Goal: Book appointment/travel/reservation

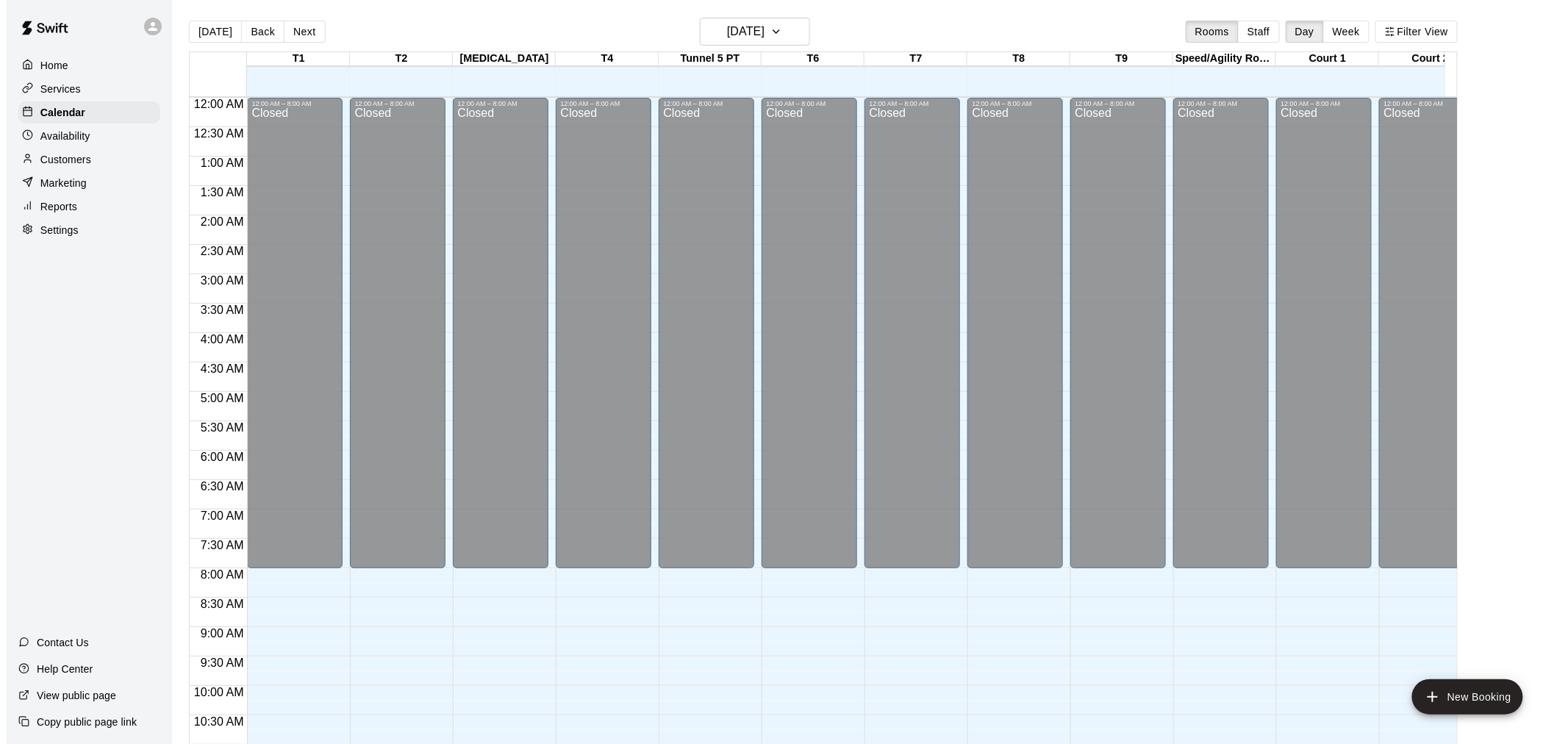
scroll to position [704, 0]
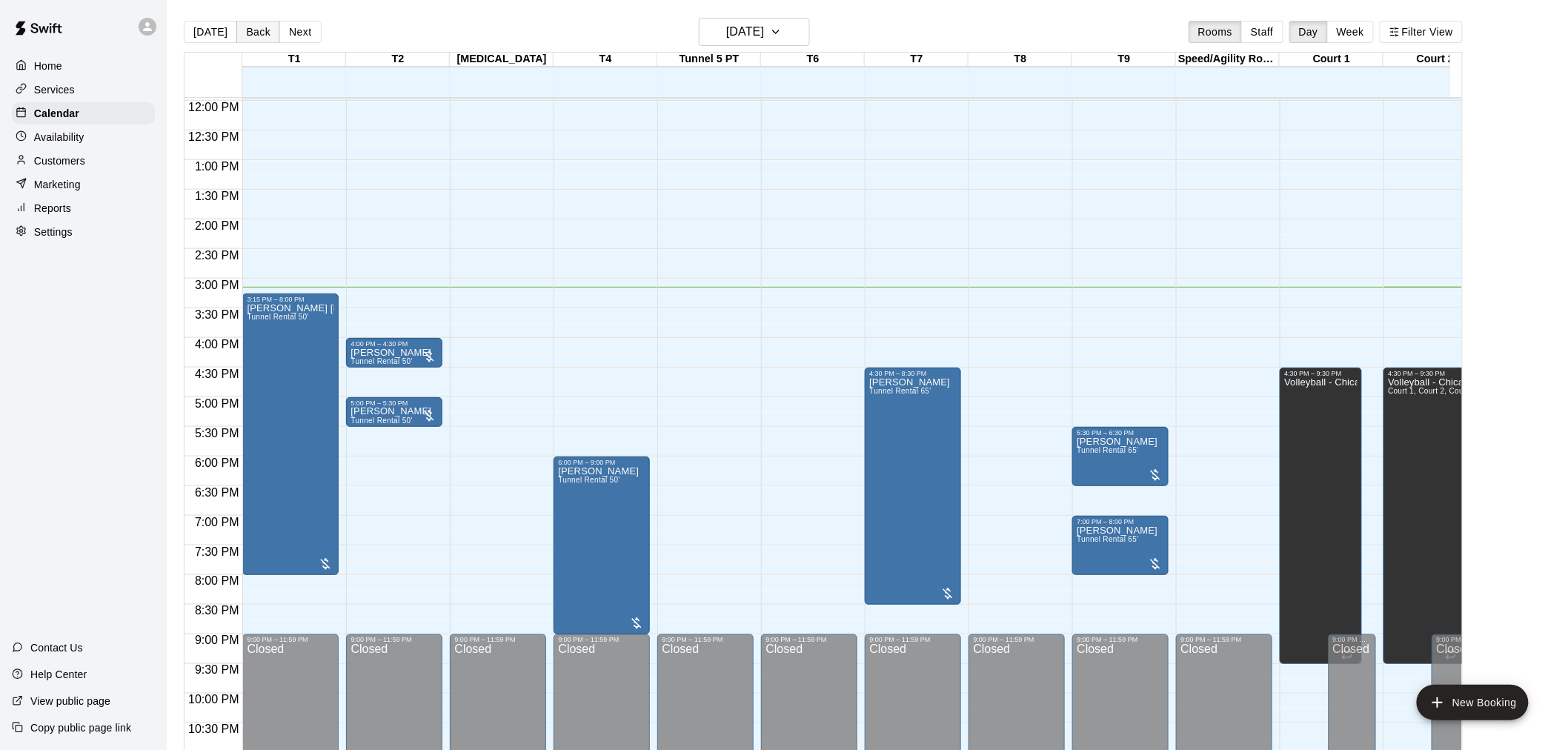
click at [262, 32] on button "Back" at bounding box center [258, 32] width 43 height 23
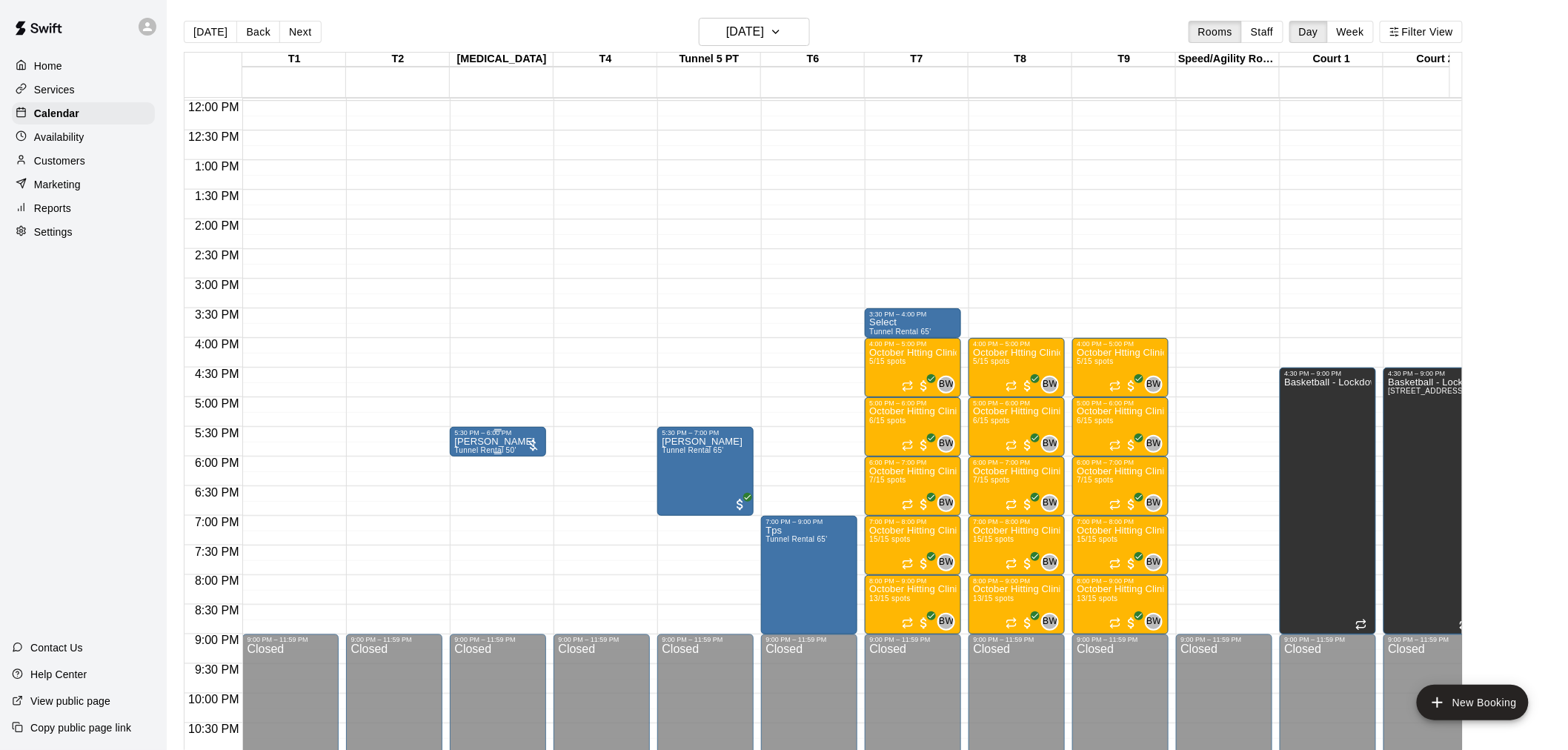
click at [530, 439] on div at bounding box center [533, 445] width 14 height 14
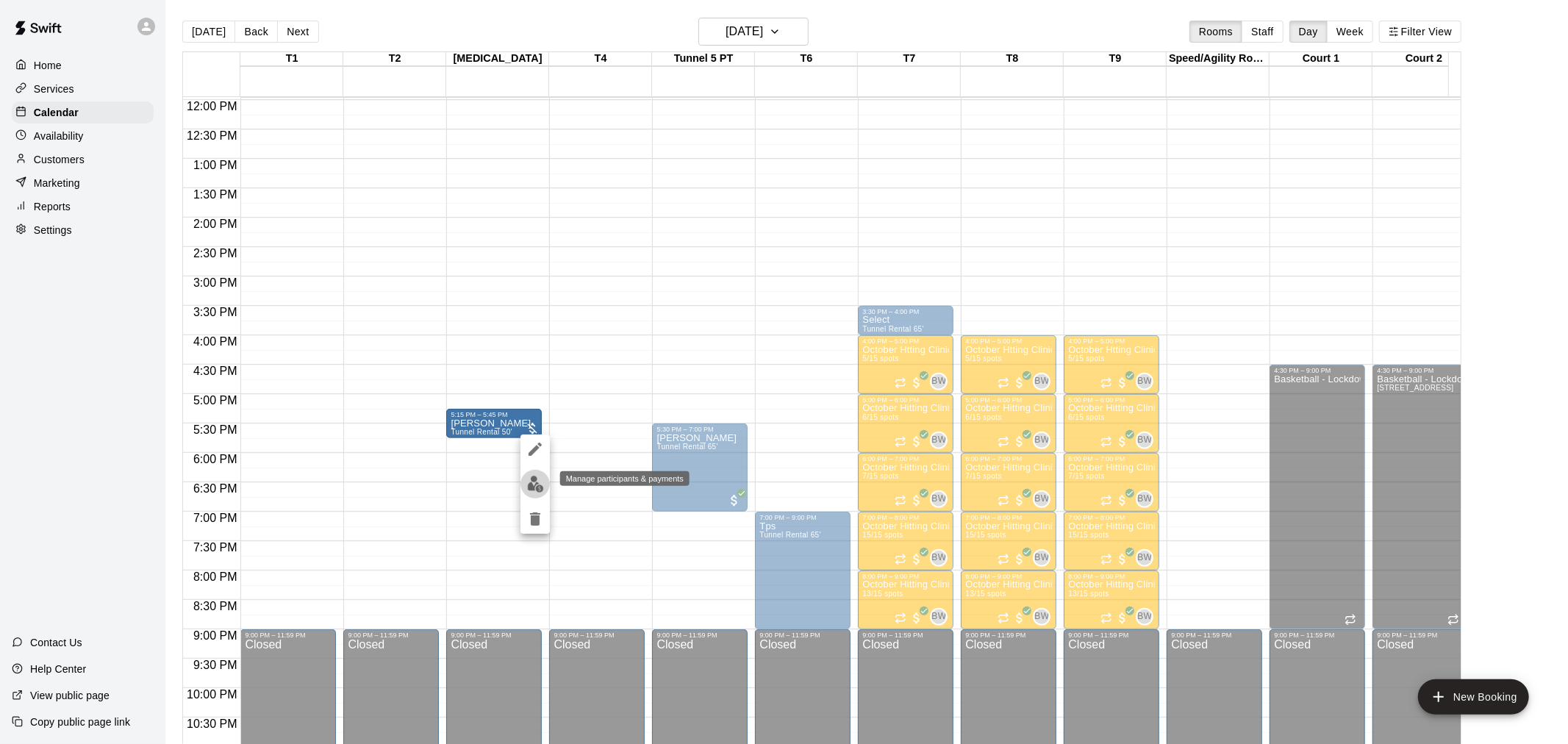
click at [538, 488] on img "edit" at bounding box center [535, 484] width 17 height 17
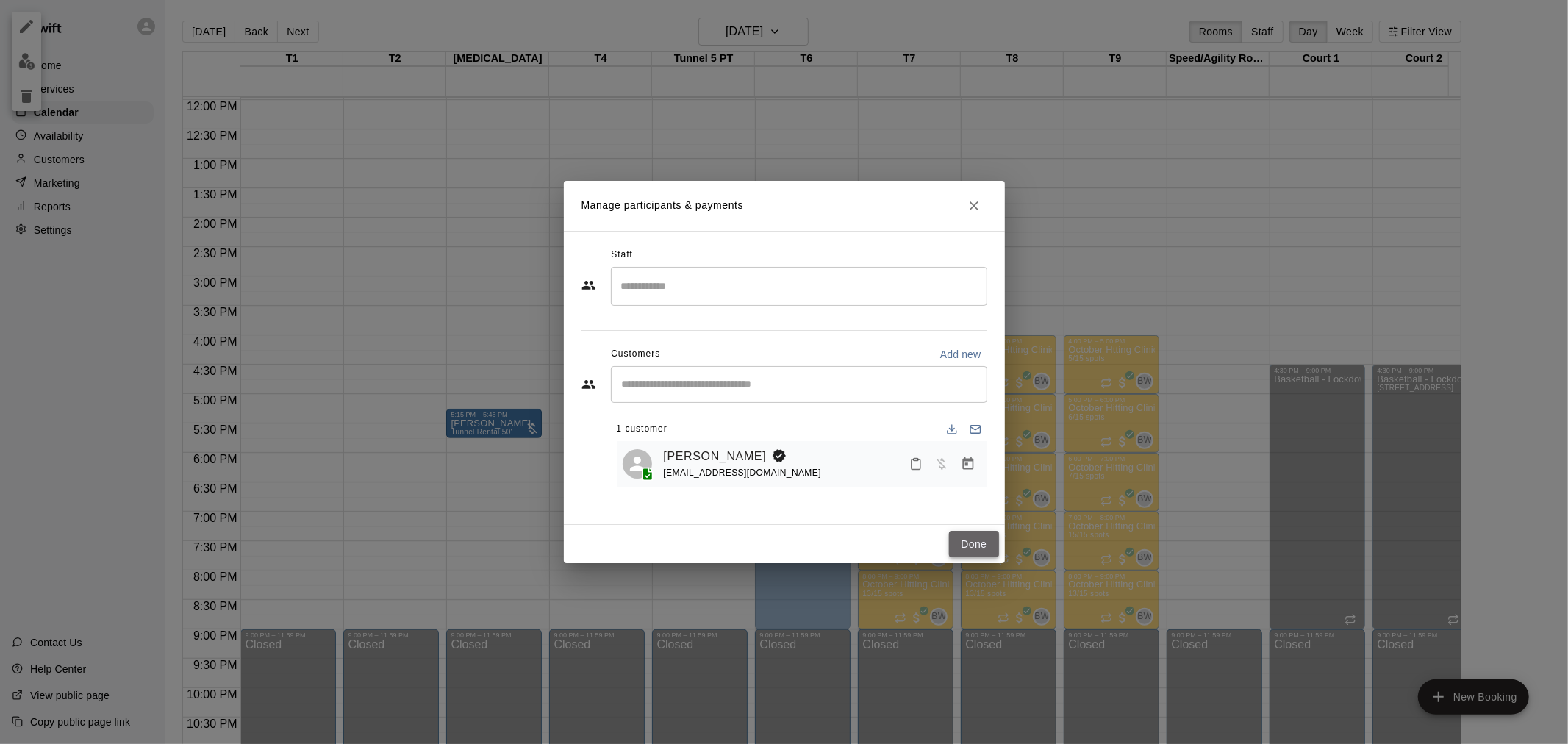
click at [984, 541] on button "Done" at bounding box center [973, 544] width 49 height 27
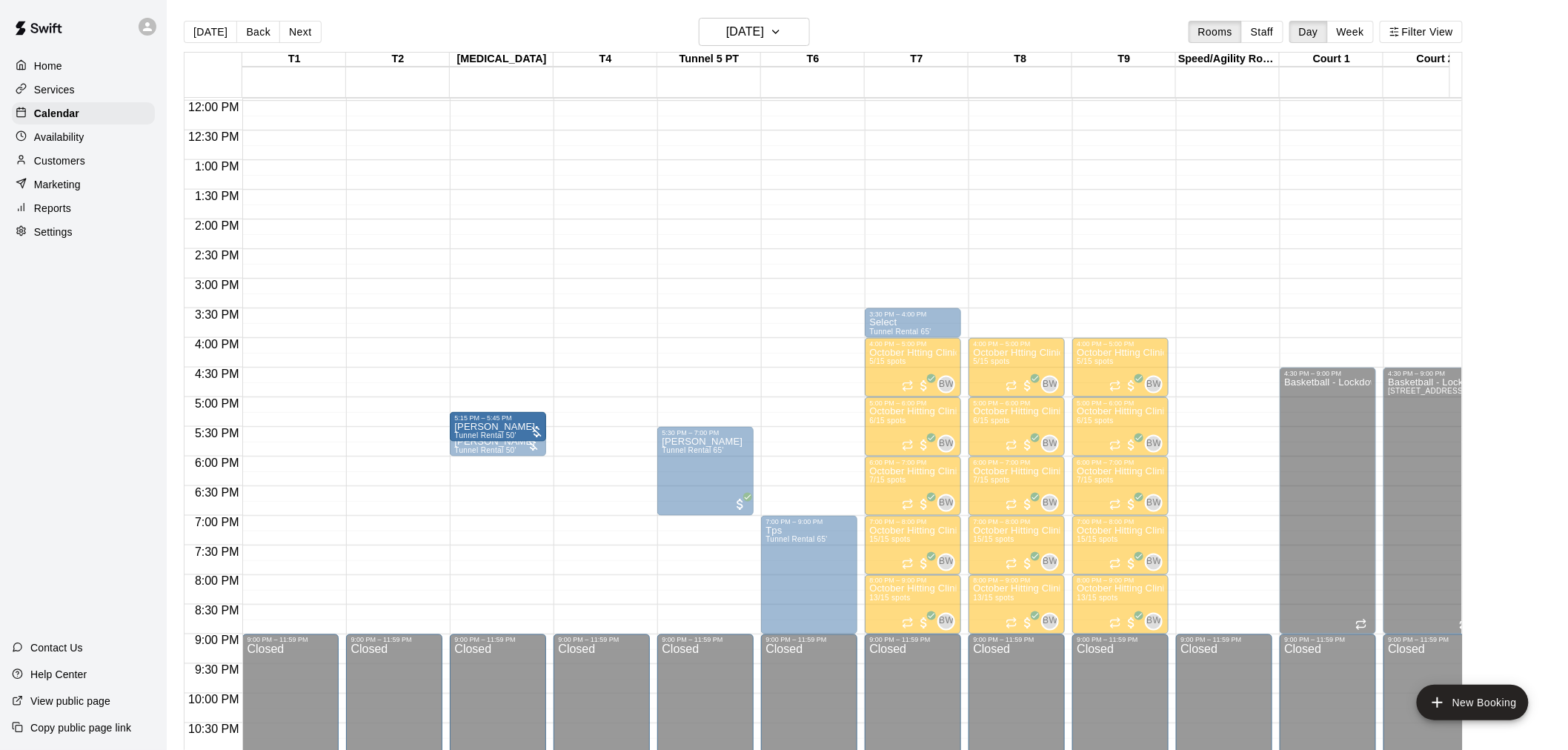
click at [835, 285] on div "12:00 AM – 8:00 AM Closed 7:00 PM – 9:00 PM Tps Tunnel Rental 65' 9:00 PM – 11:…" at bounding box center [809, 100] width 97 height 1423
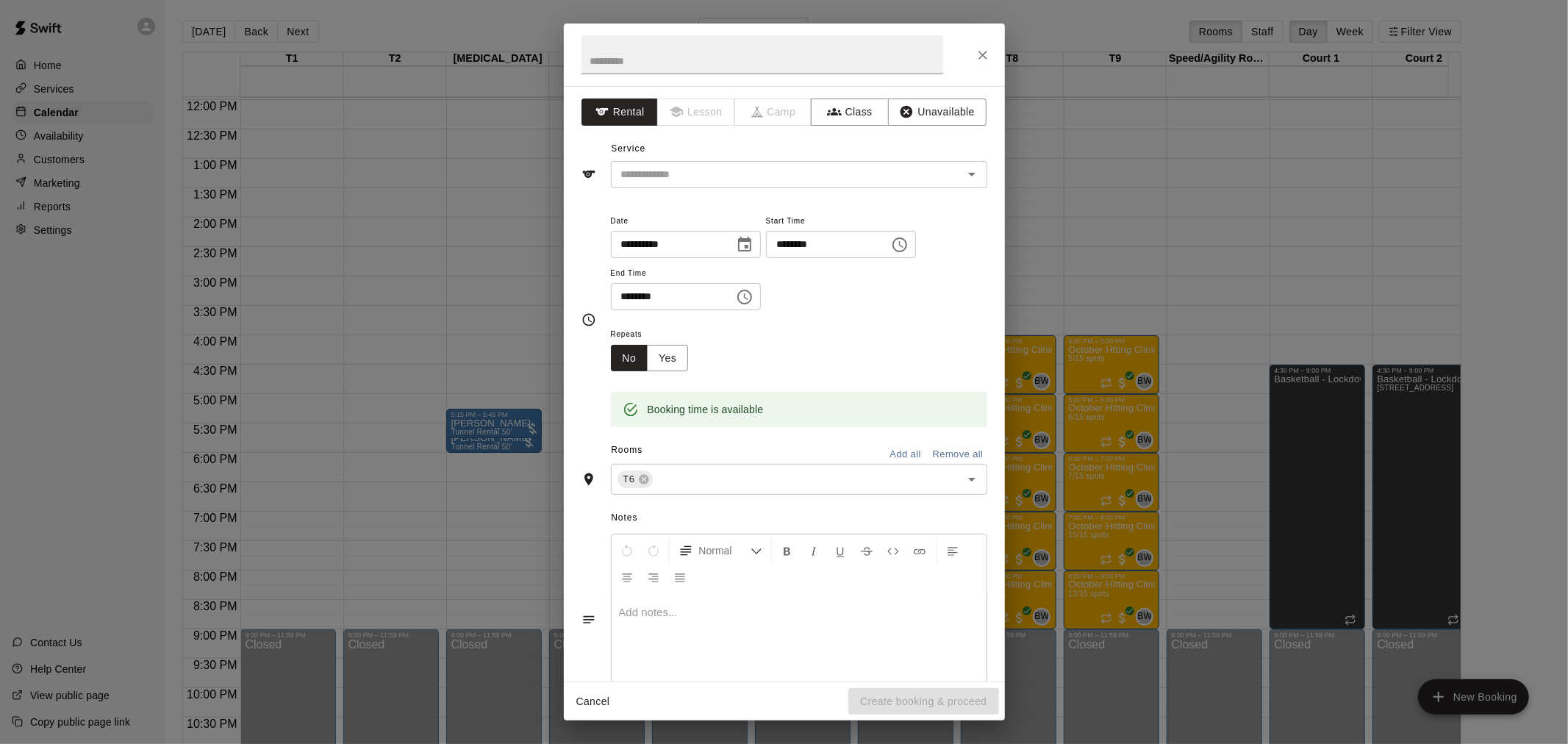
click at [400, 303] on div "**********" at bounding box center [784, 372] width 1568 height 744
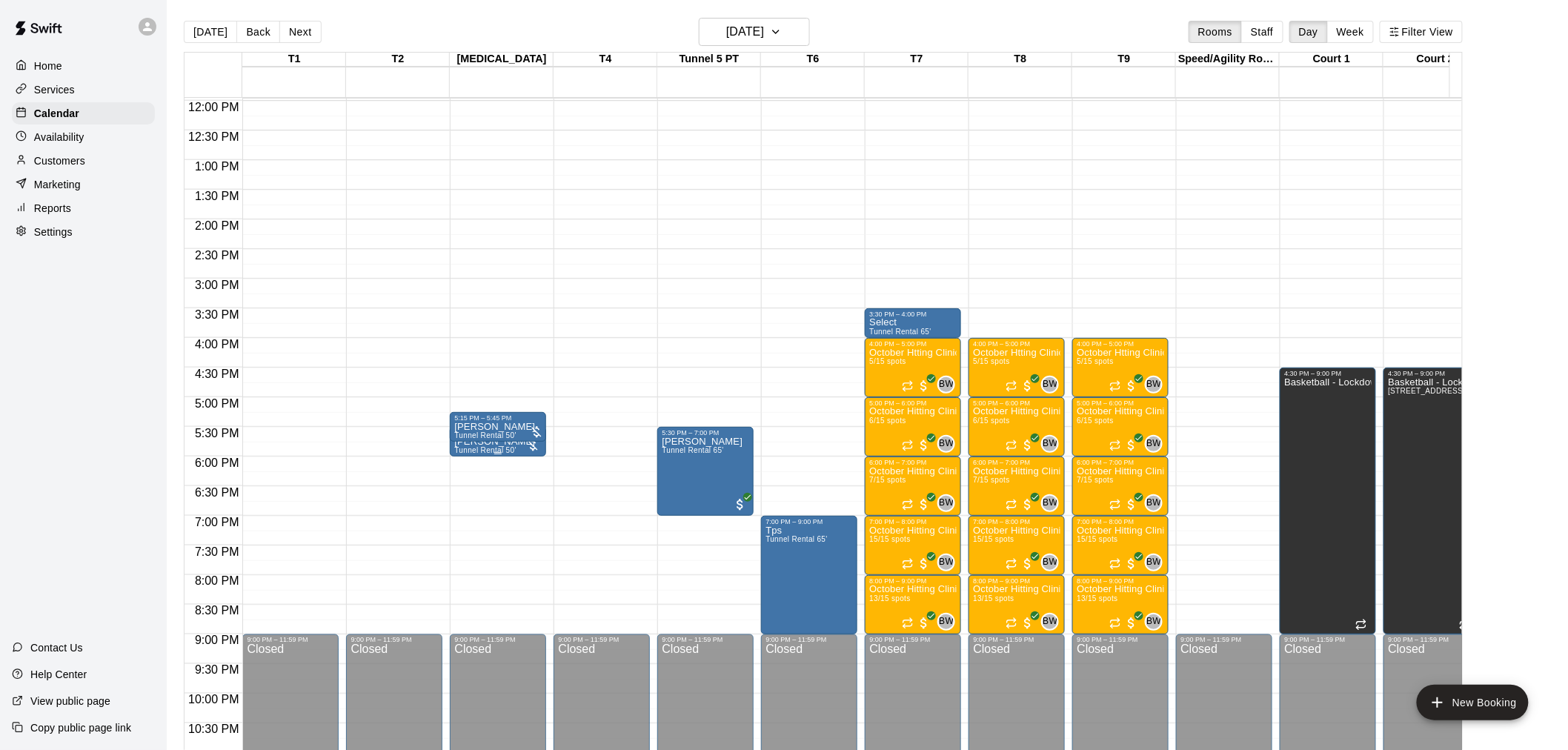
click at [530, 449] on div at bounding box center [533, 445] width 14 height 14
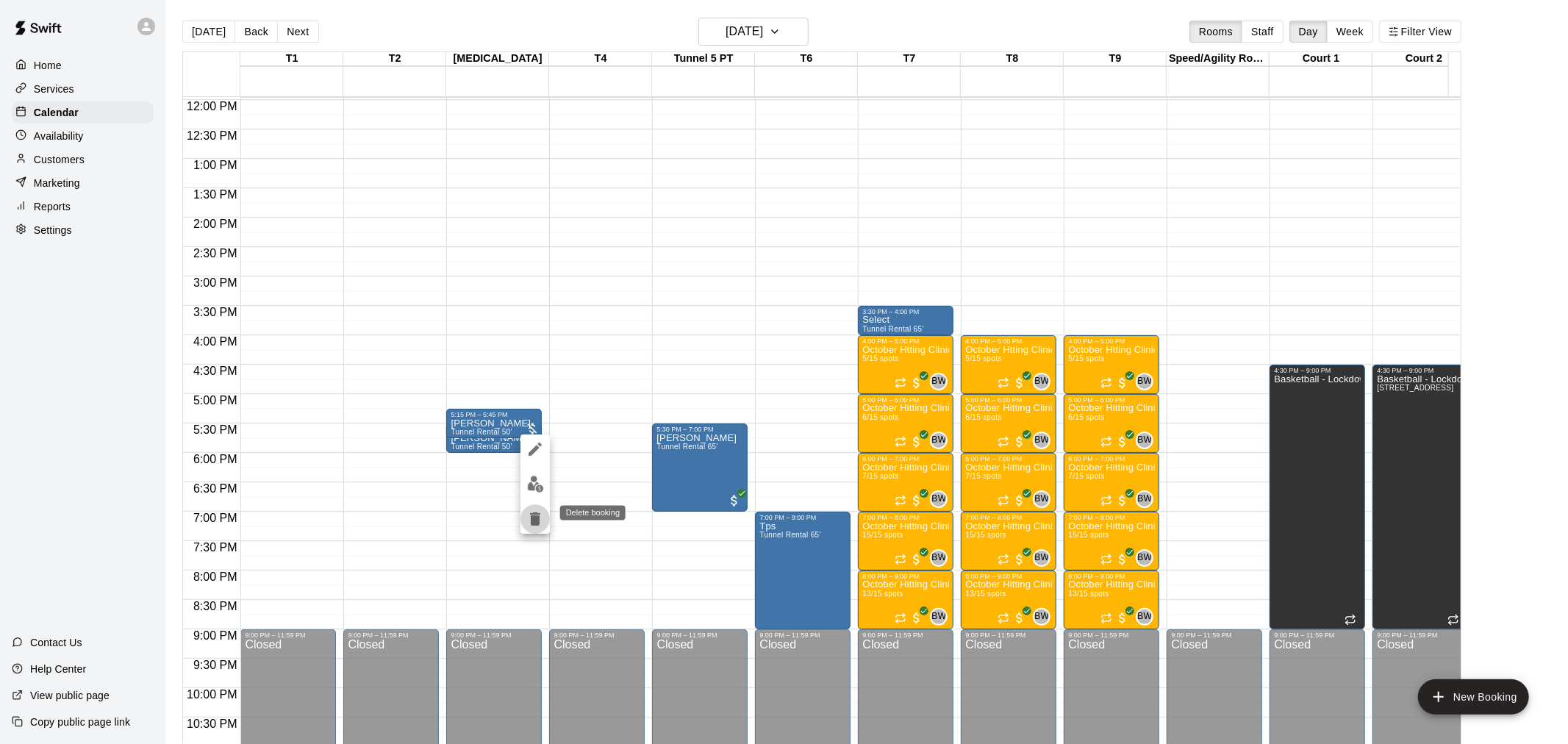
click at [532, 518] on icon "delete" at bounding box center [535, 519] width 10 height 13
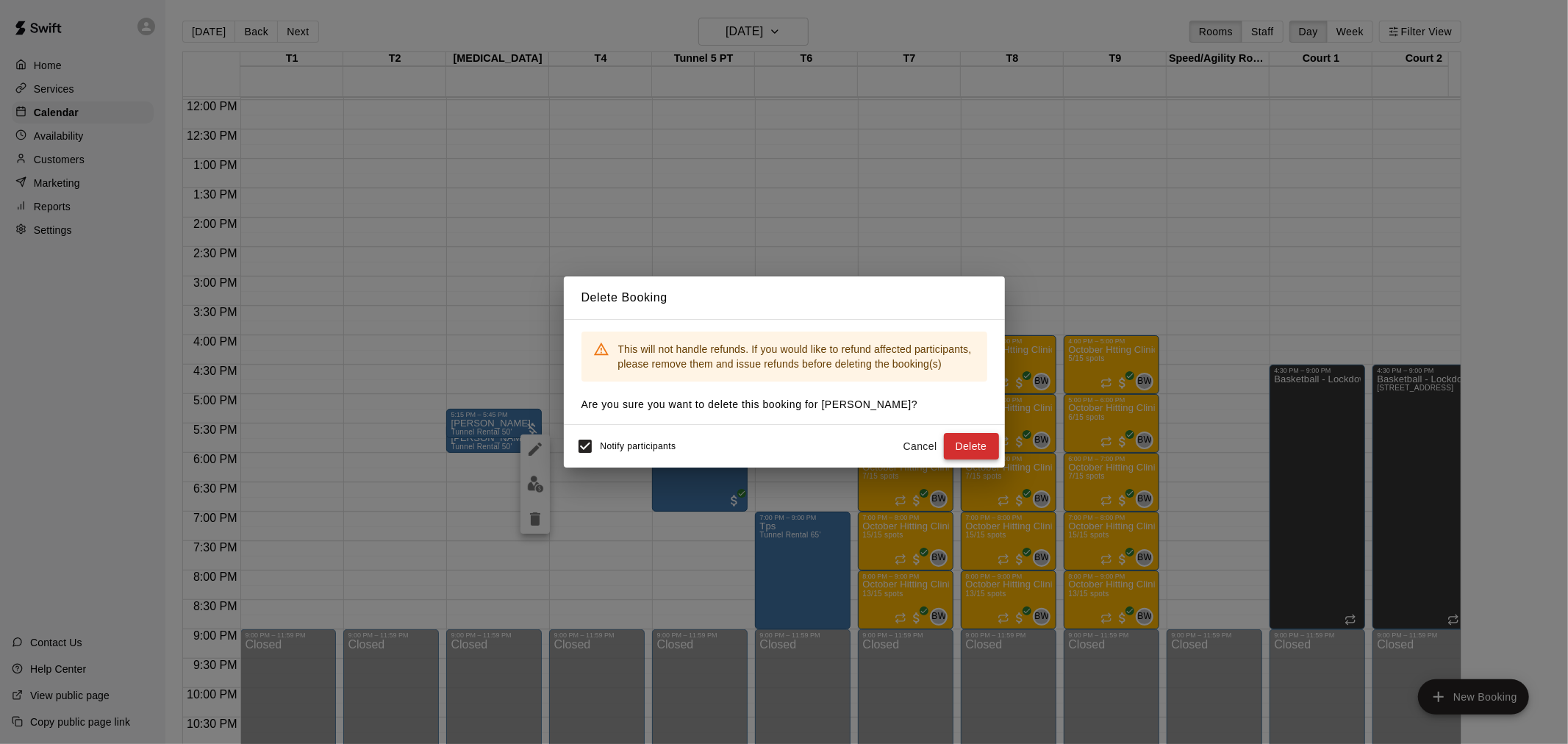
click at [977, 453] on button "Delete" at bounding box center [971, 446] width 56 height 27
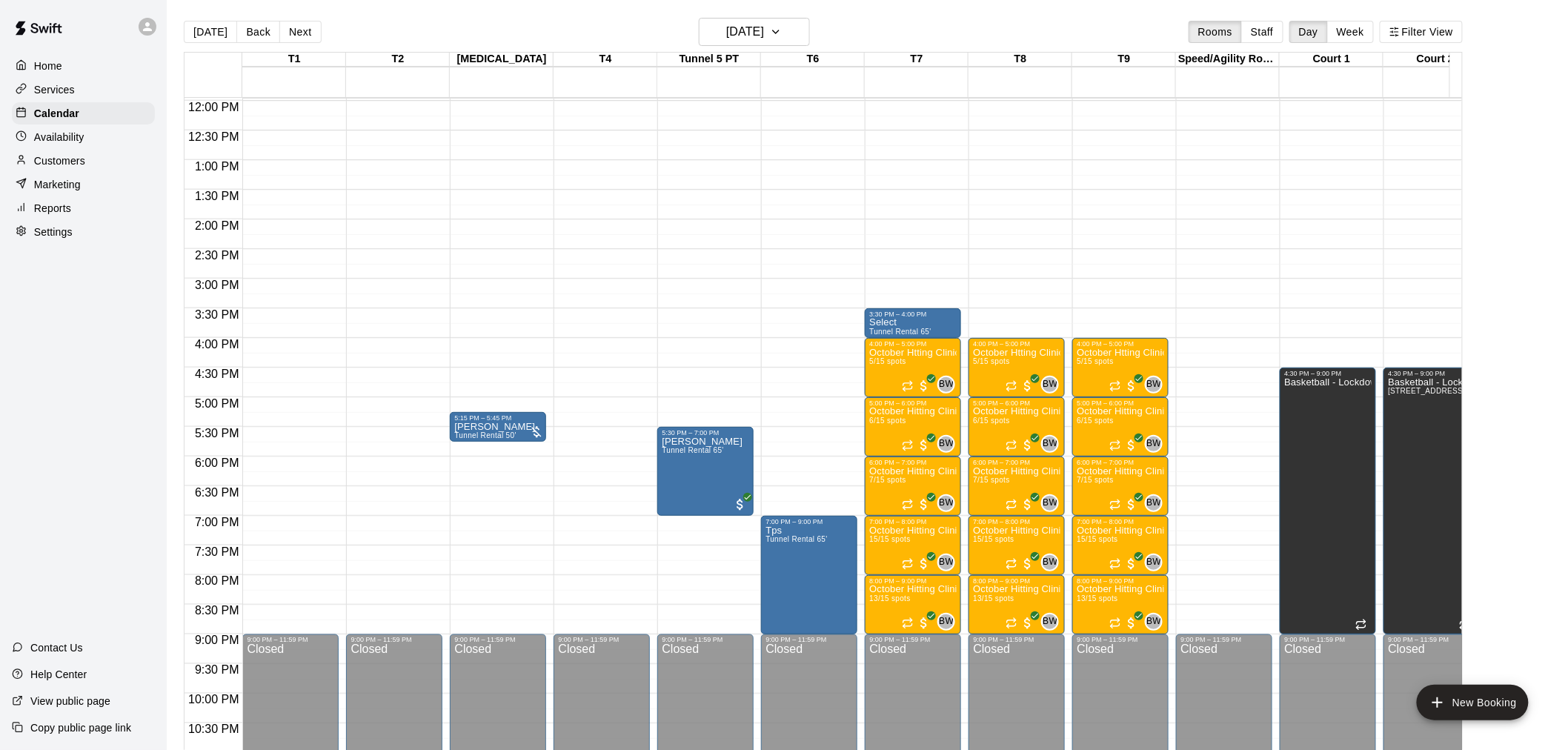
click at [523, 421] on div "5:15 PM – 5:45 PM Jimmy heintz Tunnel Rental 50'" at bounding box center [498, 427] width 97 height 30
click at [497, 434] on span "Tunnel Rental 50'" at bounding box center [485, 436] width 61 height 8
click at [514, 421] on div "5:15 PM – 5:45 PM Jimmy heintz Tunnel Rental 50'" at bounding box center [498, 427] width 97 height 30
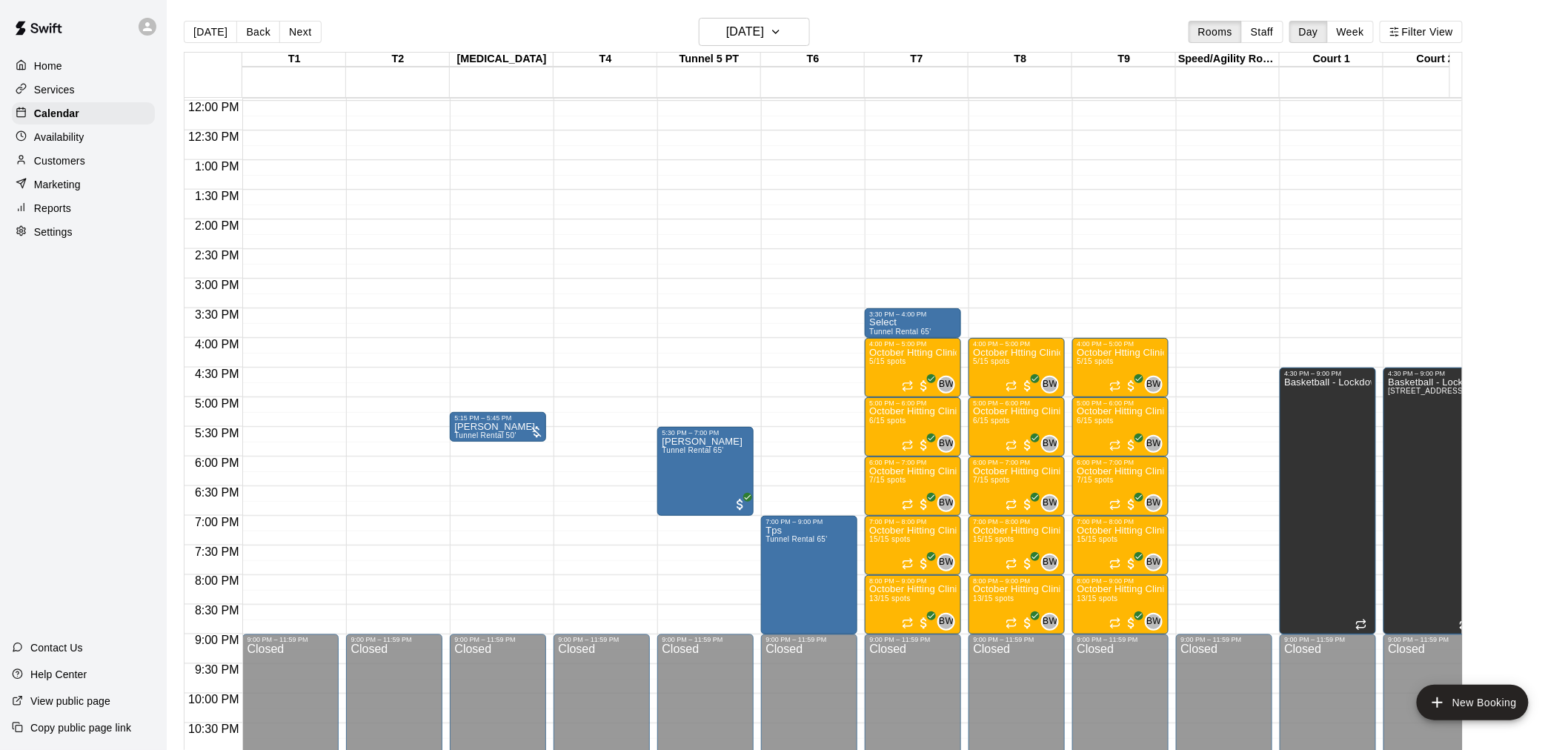
click at [514, 421] on div "5:15 PM – 5:45 PM Jimmy heintz Tunnel Rental 50'" at bounding box center [498, 427] width 97 height 30
click at [527, 483] on div "12:00 AM – 8:00 AM Closed 9:00 PM – 11:59 PM Closed 5:15 PM – 5:45 PM Jimmy hei…" at bounding box center [498, 100] width 97 height 1423
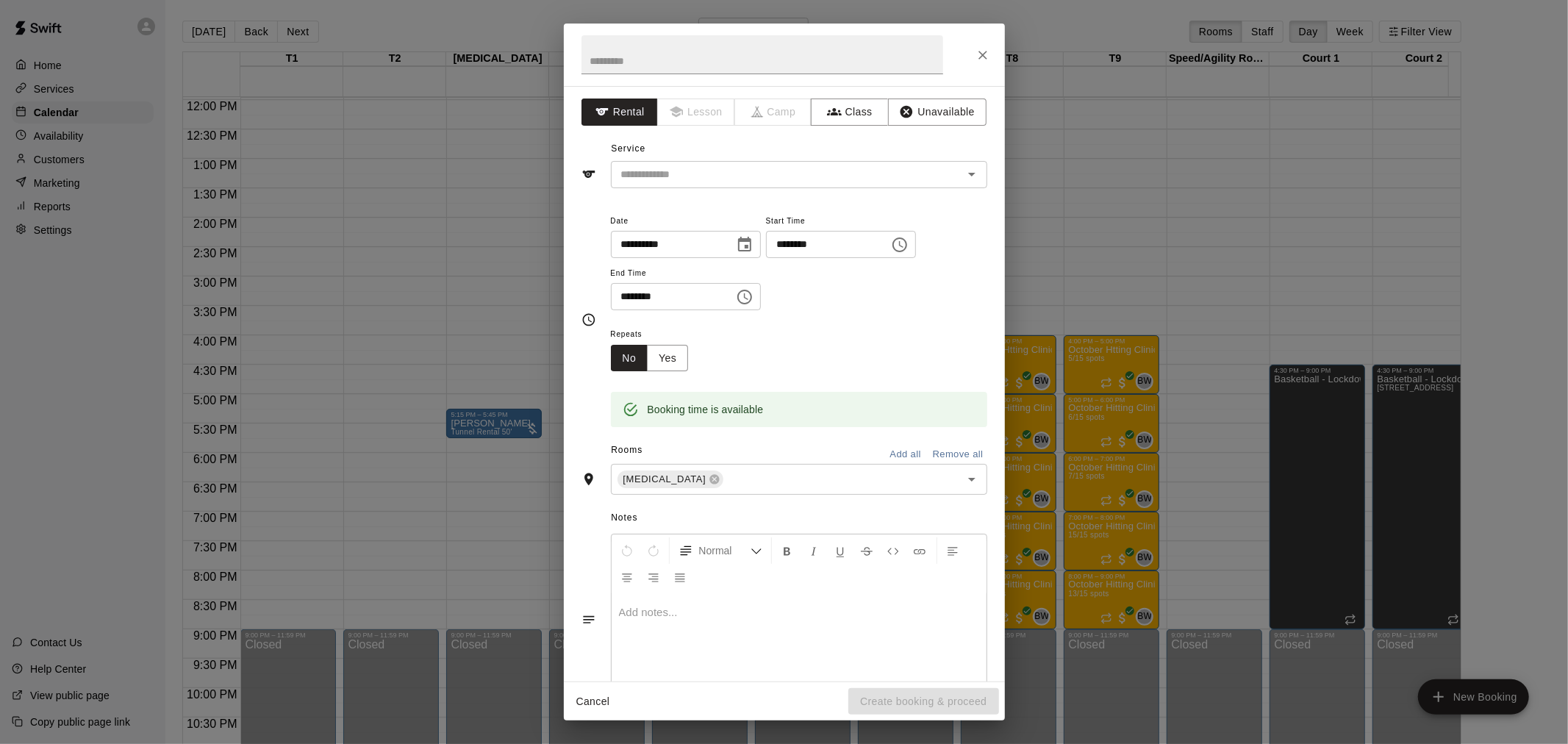
click at [505, 453] on div "**********" at bounding box center [784, 372] width 1568 height 744
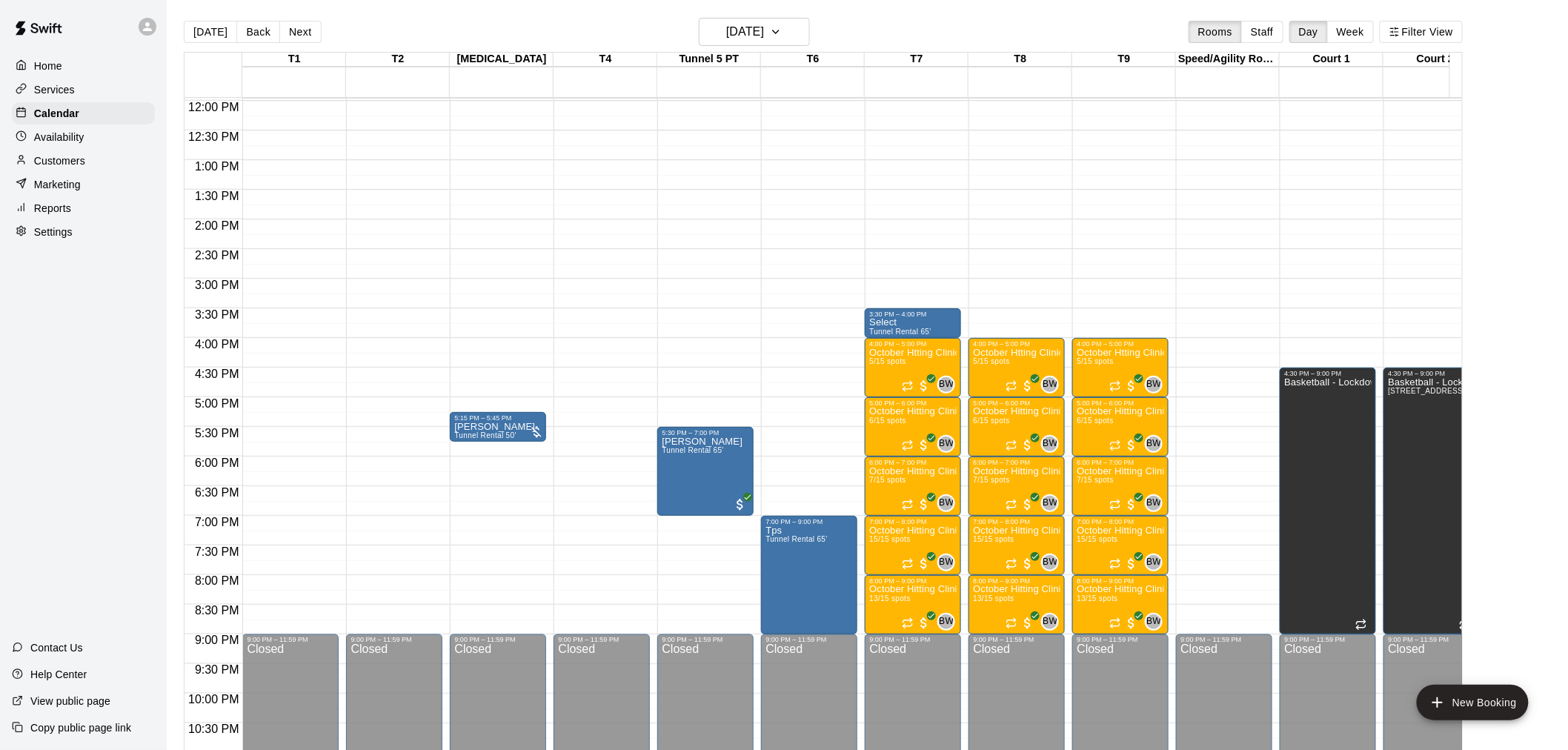
click at [516, 417] on div "5:15 PM – 5:45 PM Jimmy heintz Tunnel Rental 50'" at bounding box center [498, 427] width 97 height 30
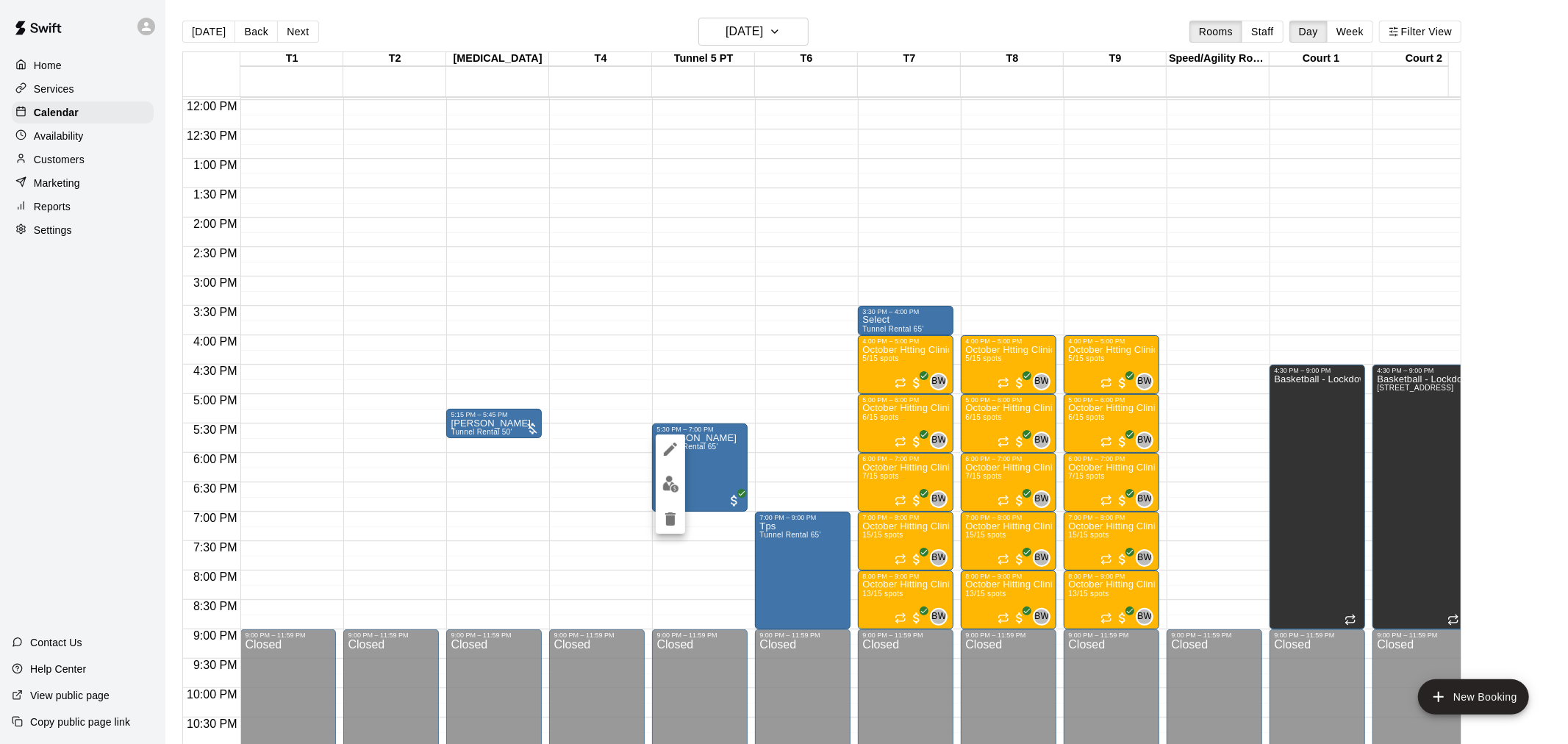
click at [784, 554] on div at bounding box center [784, 372] width 1568 height 744
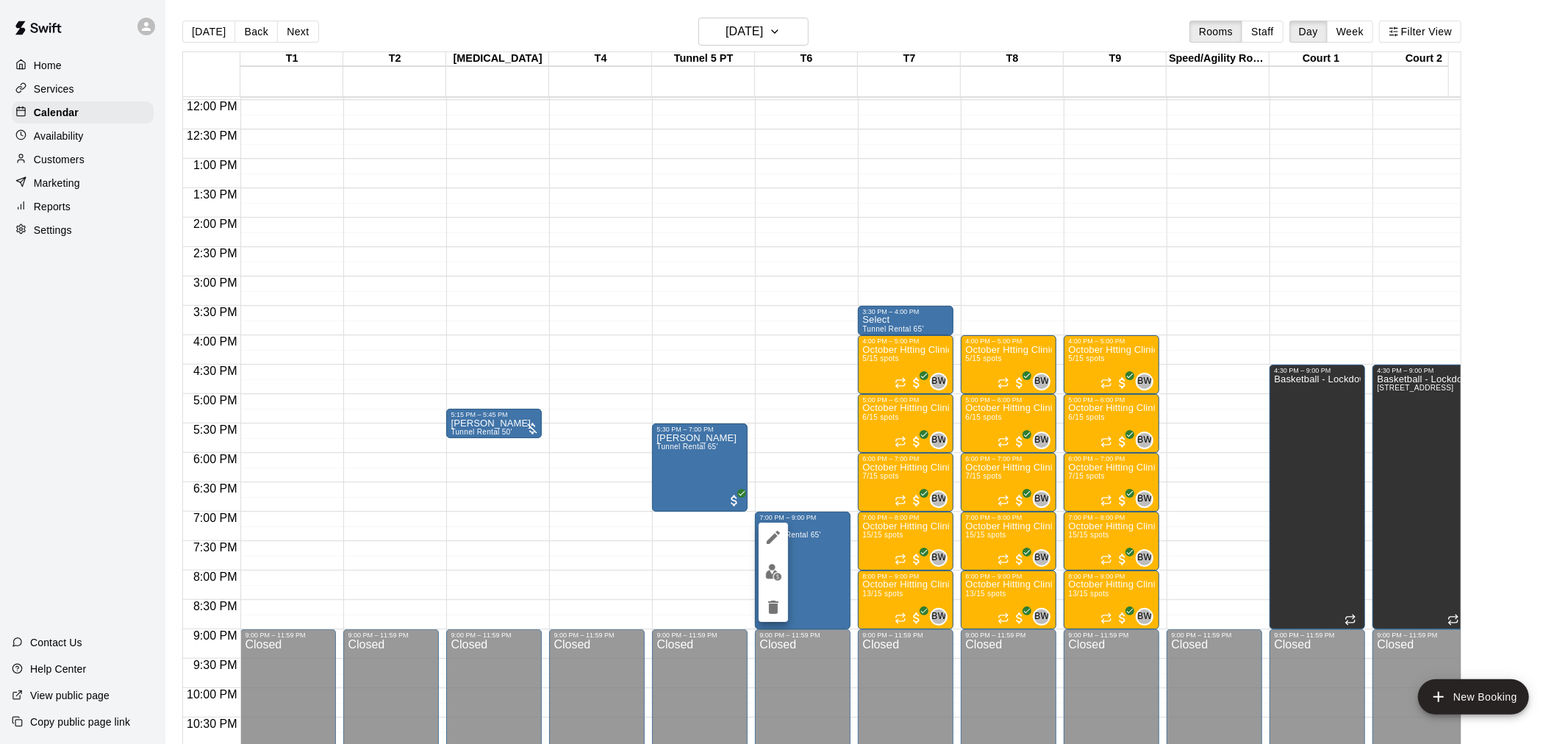
click at [797, 472] on div at bounding box center [784, 372] width 1568 height 744
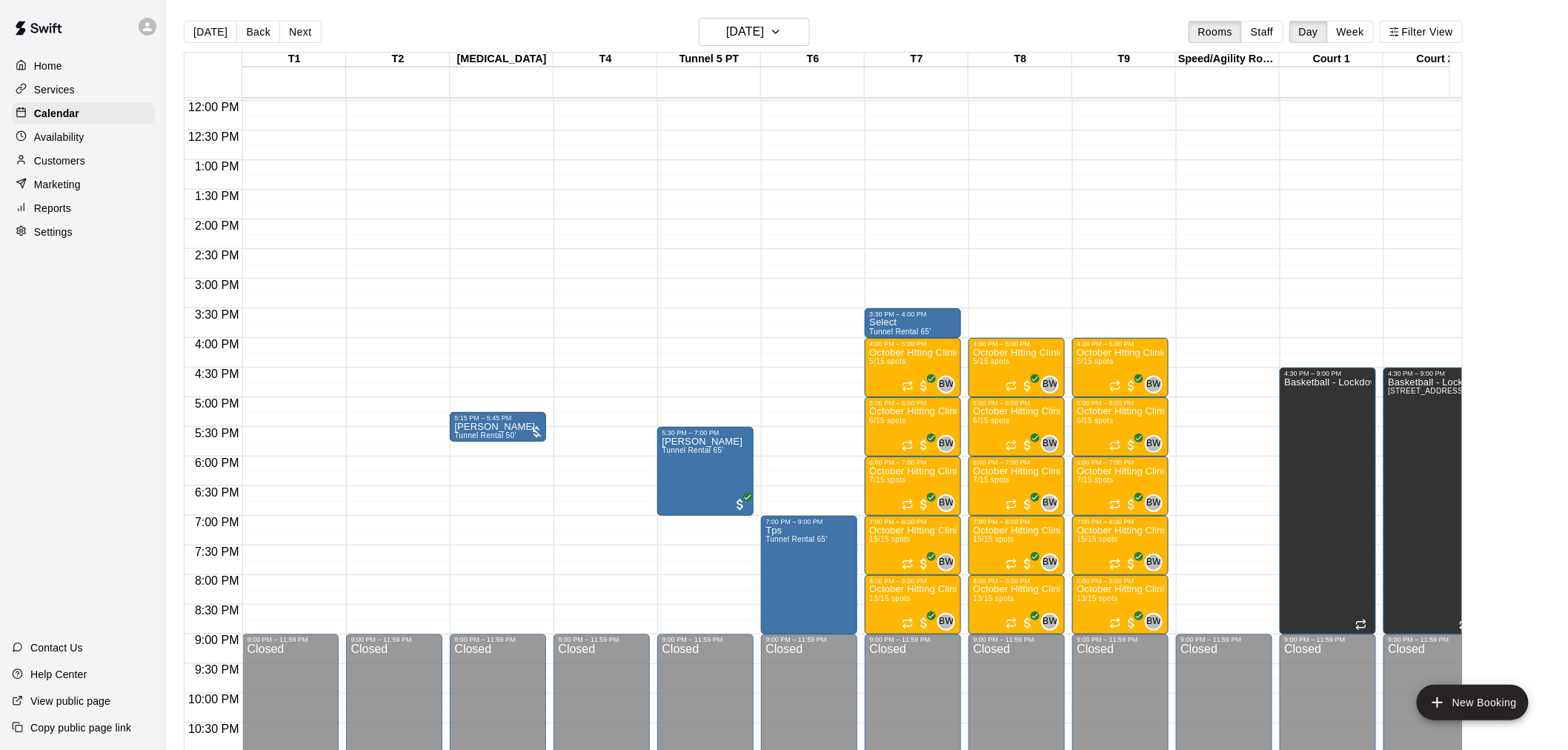
click at [507, 448] on div "12:00 AM – 8:00 AM Closed 9:00 PM – 11:59 PM Closed 5:15 PM – 5:45 PM Jimmy hei…" at bounding box center [498, 100] width 97 height 1423
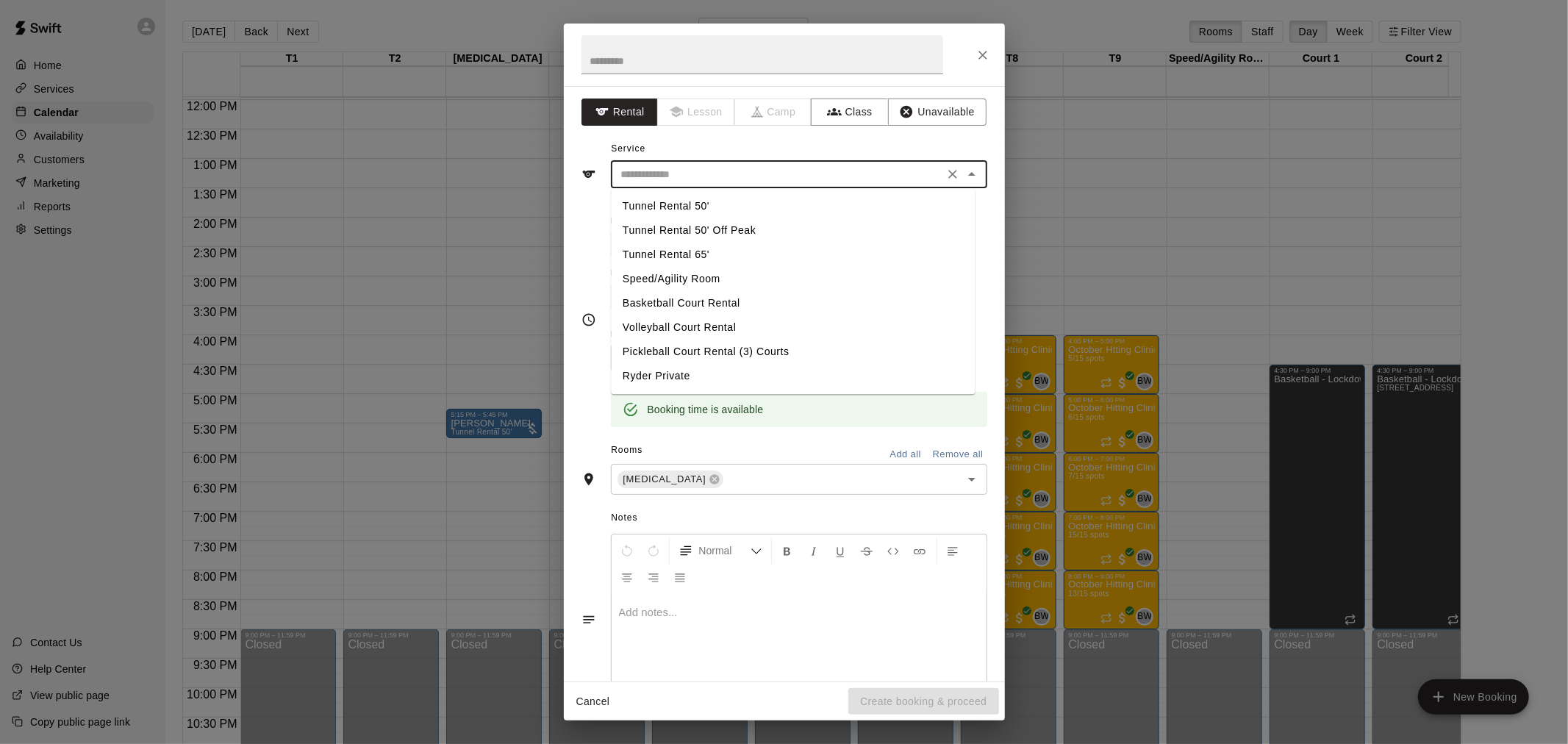
click at [807, 175] on input "text" at bounding box center [778, 175] width 324 height 19
click at [792, 211] on li "Tunnel Rental 50'" at bounding box center [793, 206] width 364 height 24
type input "**********"
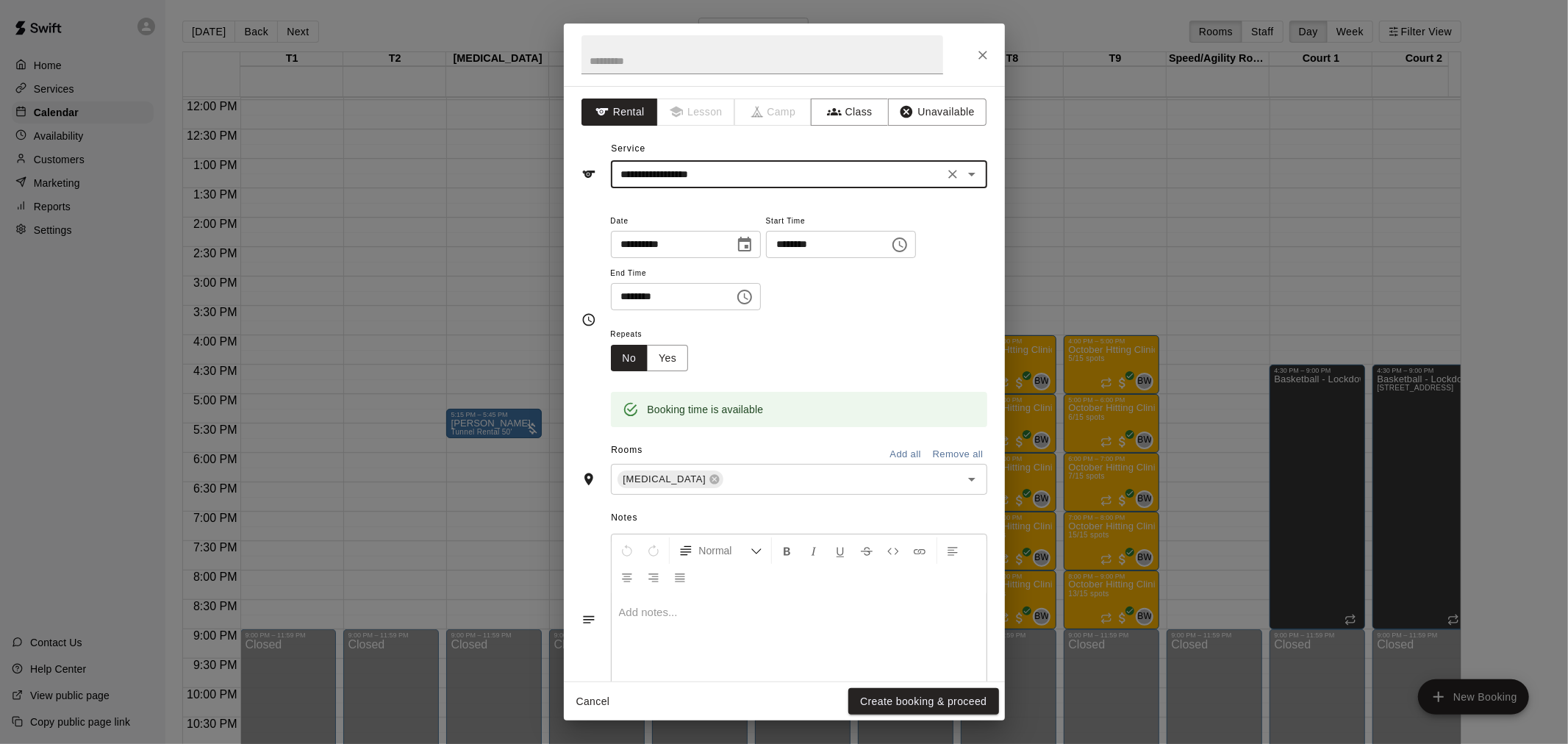
click at [873, 241] on input "********" at bounding box center [823, 245] width 113 height 27
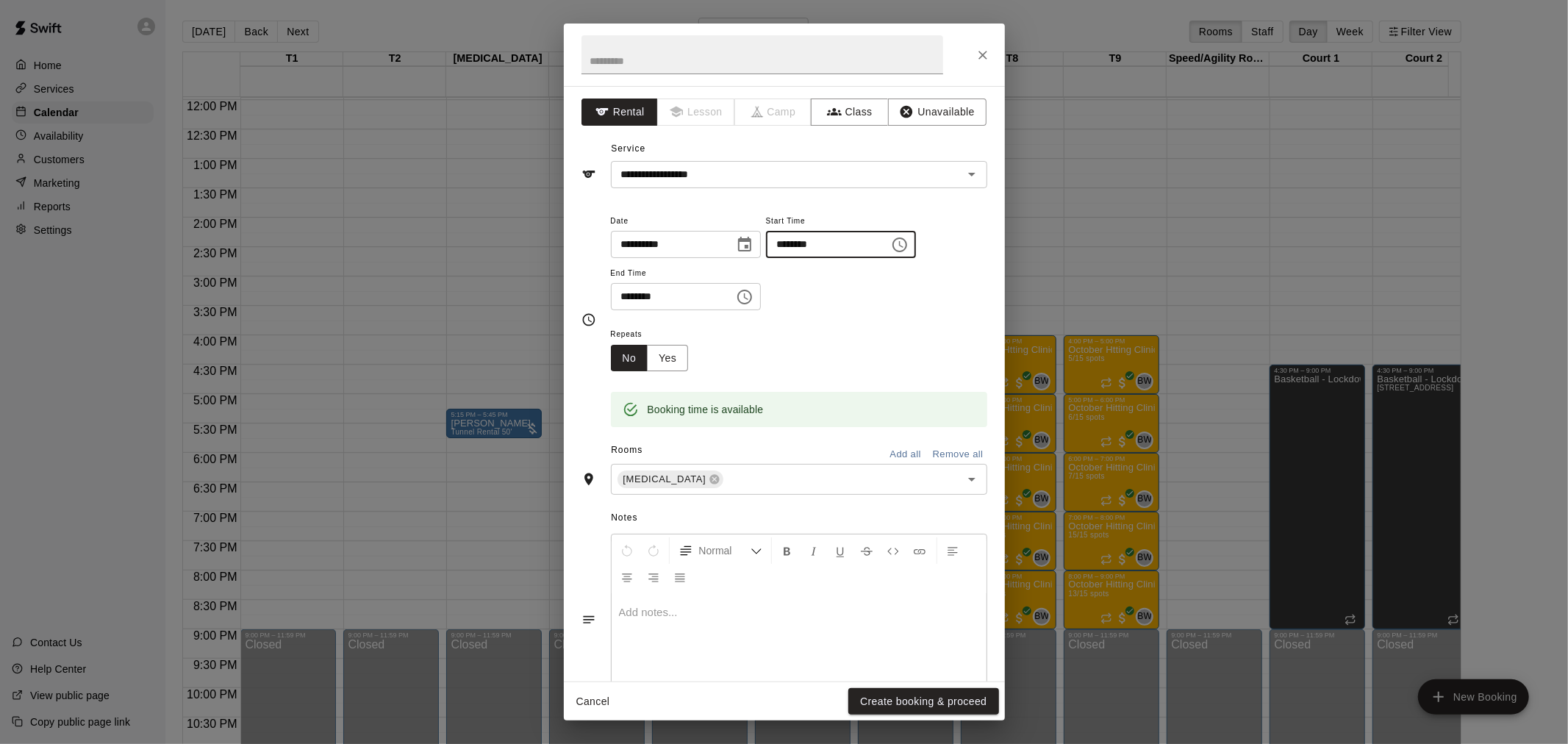
click at [909, 241] on icon "Choose time, selected time is 5:45 PM" at bounding box center [900, 245] width 18 height 18
click at [851, 281] on li "30" at bounding box center [850, 287] width 35 height 27
type input "********"
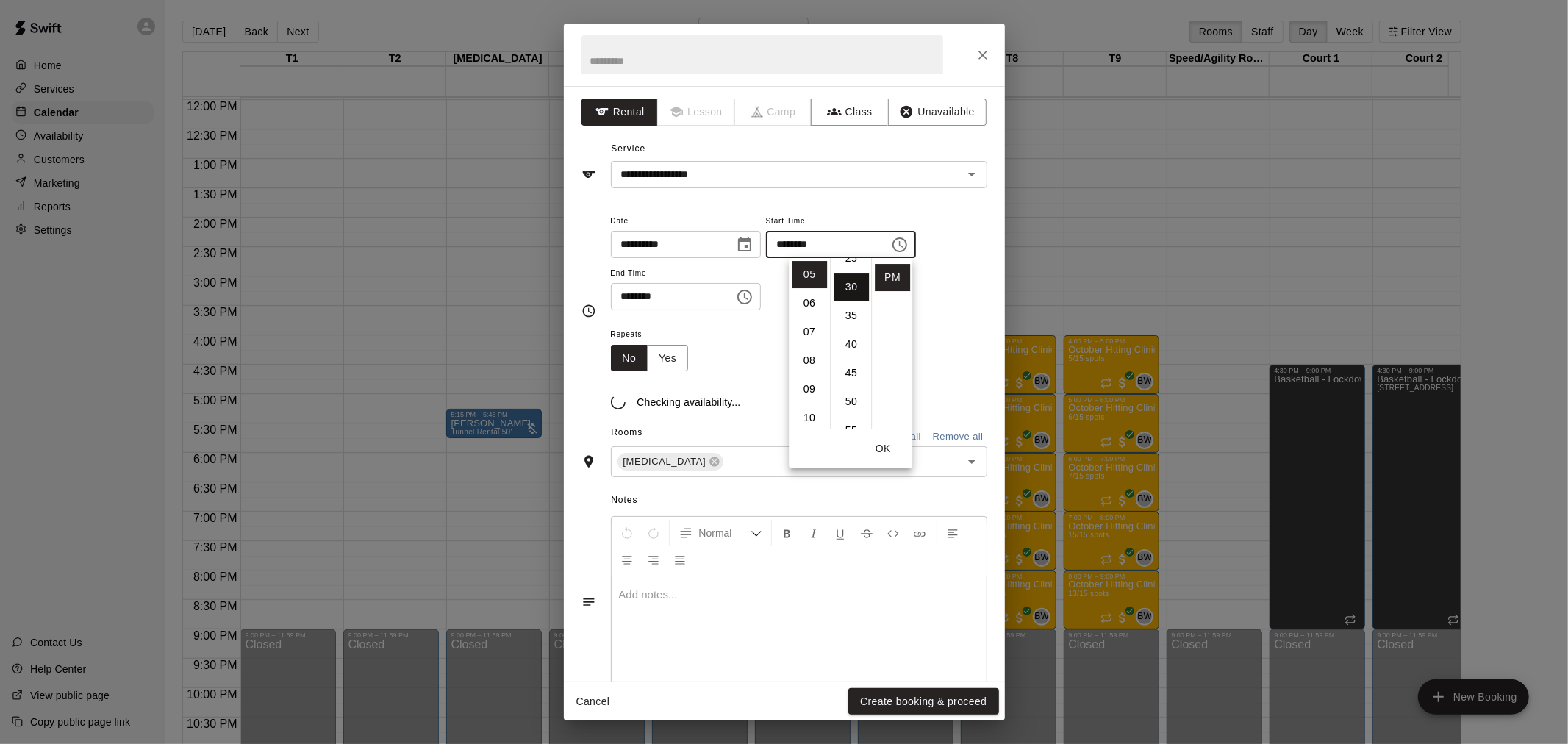
scroll to position [172, 0]
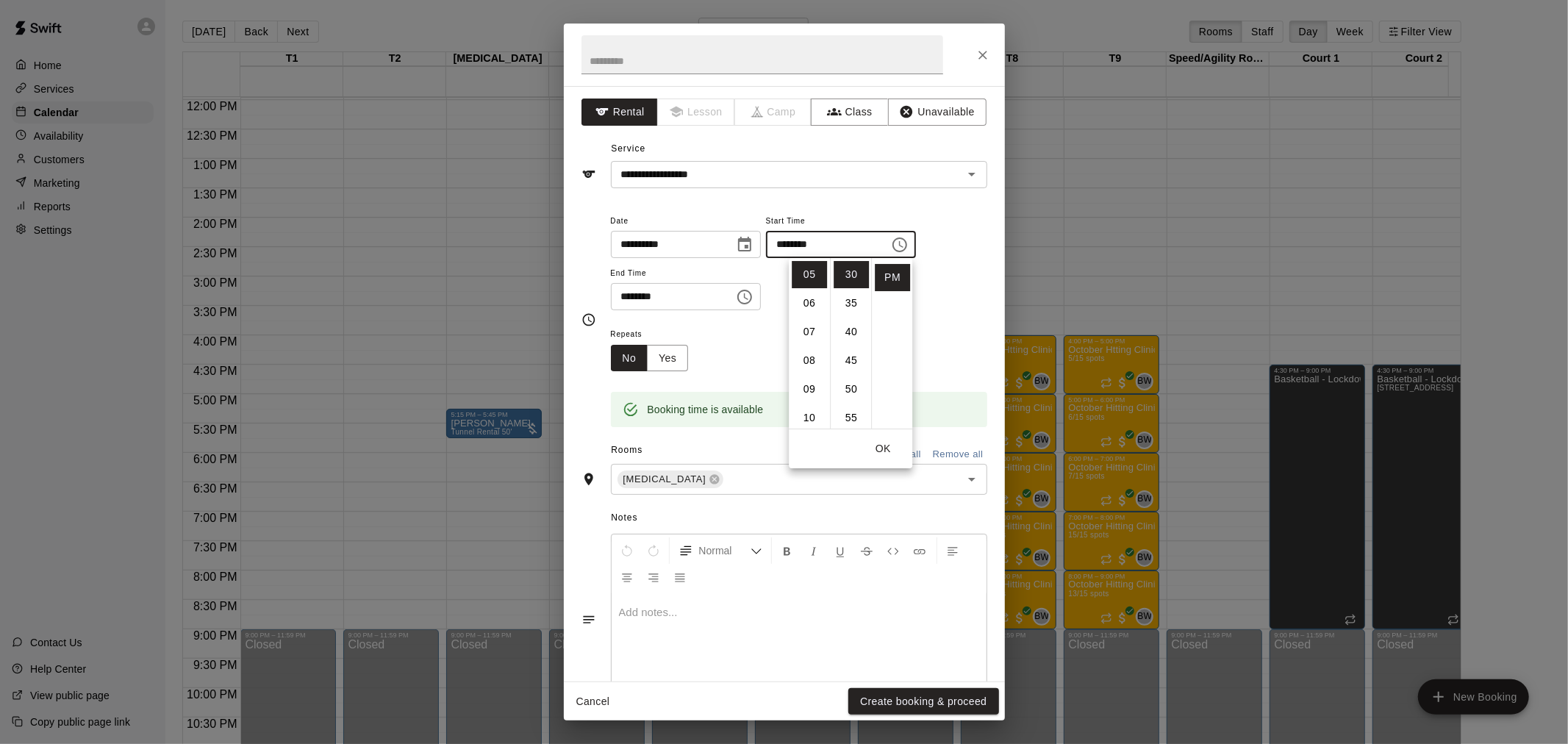
click at [724, 297] on input "********" at bounding box center [668, 297] width 113 height 27
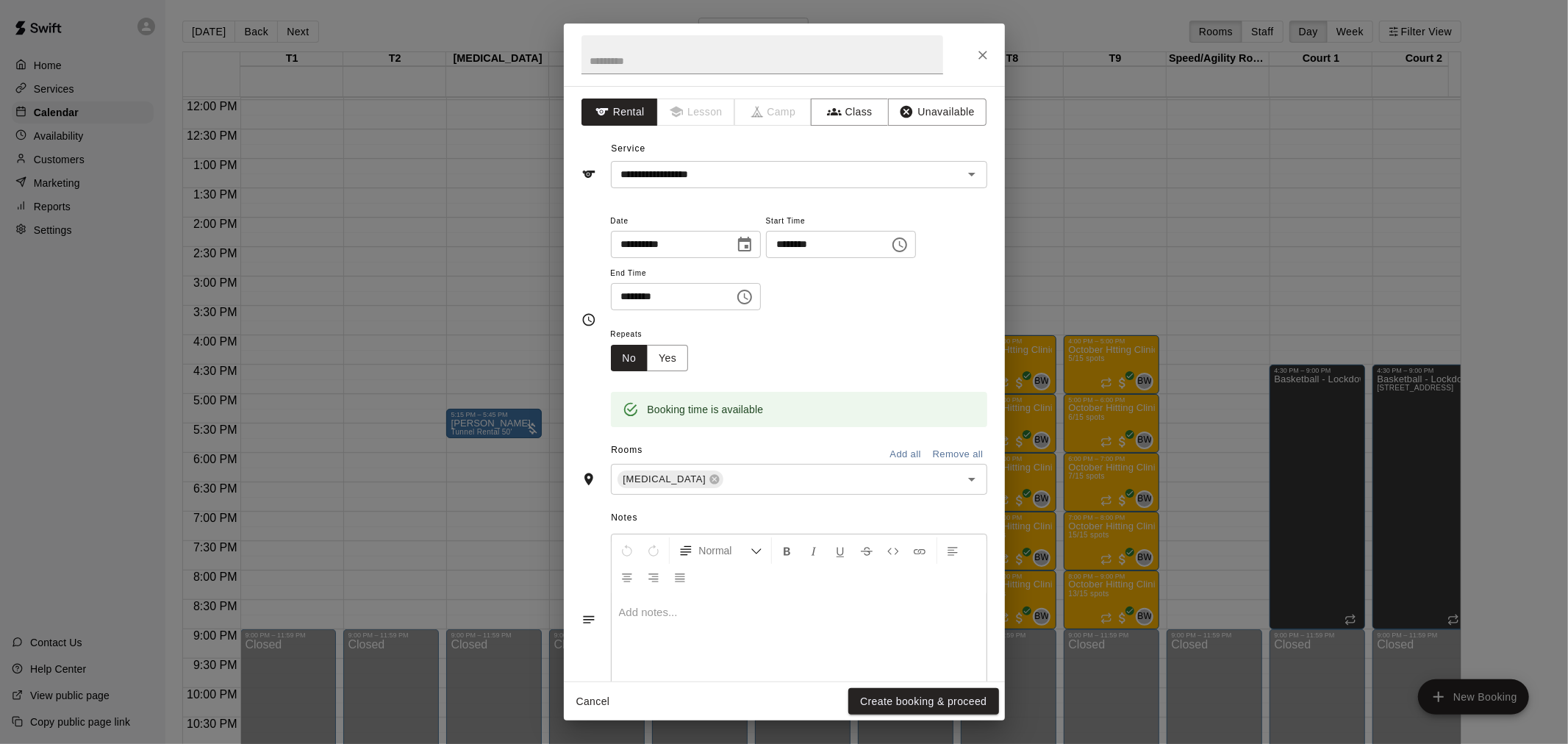
click at [754, 297] on icon "Choose time, selected time is 6:15 PM" at bounding box center [745, 298] width 18 height 18
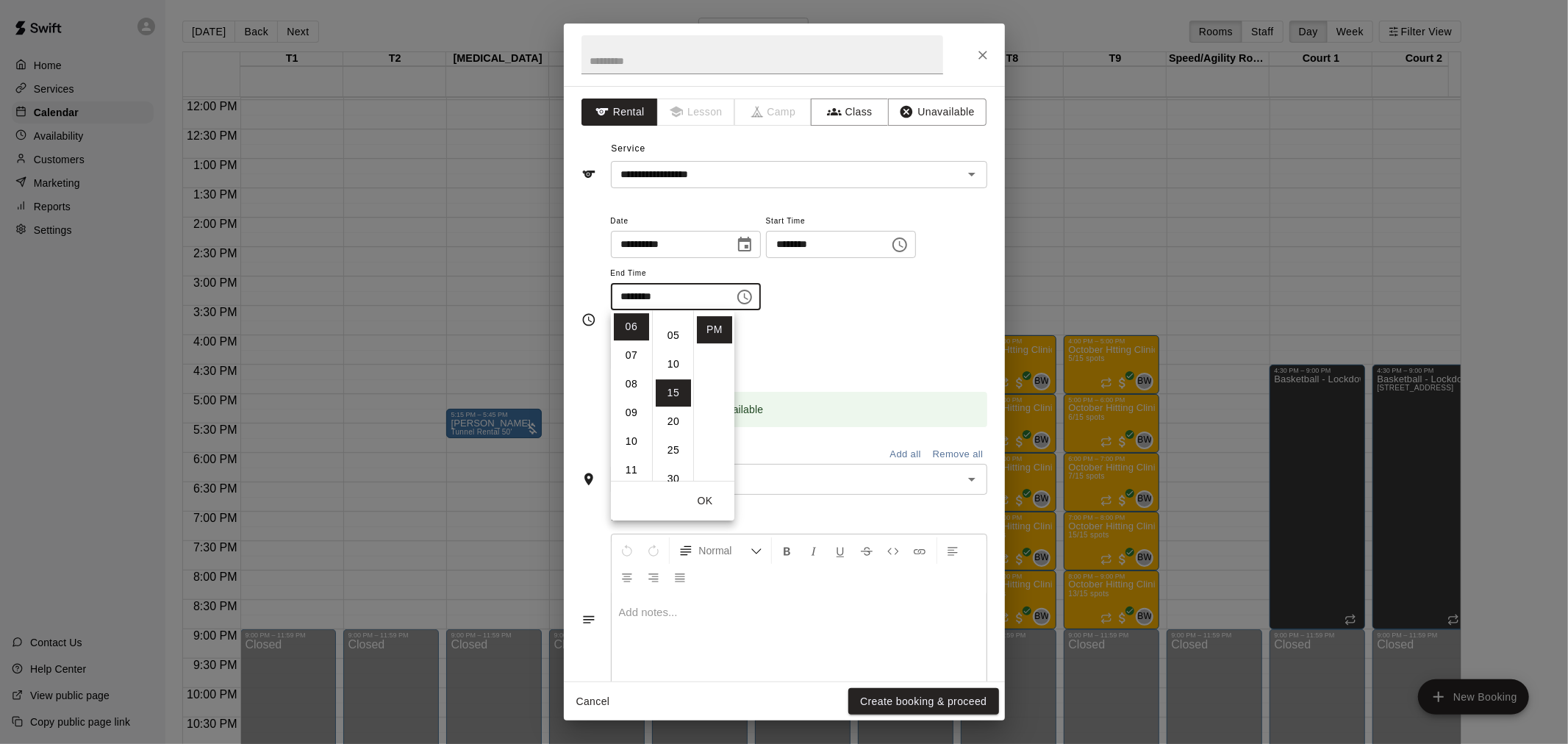
scroll to position [0, 0]
click at [676, 324] on li "00" at bounding box center [673, 327] width 35 height 27
type input "********"
click at [847, 372] on div "Booking time is available" at bounding box center [799, 399] width 376 height 56
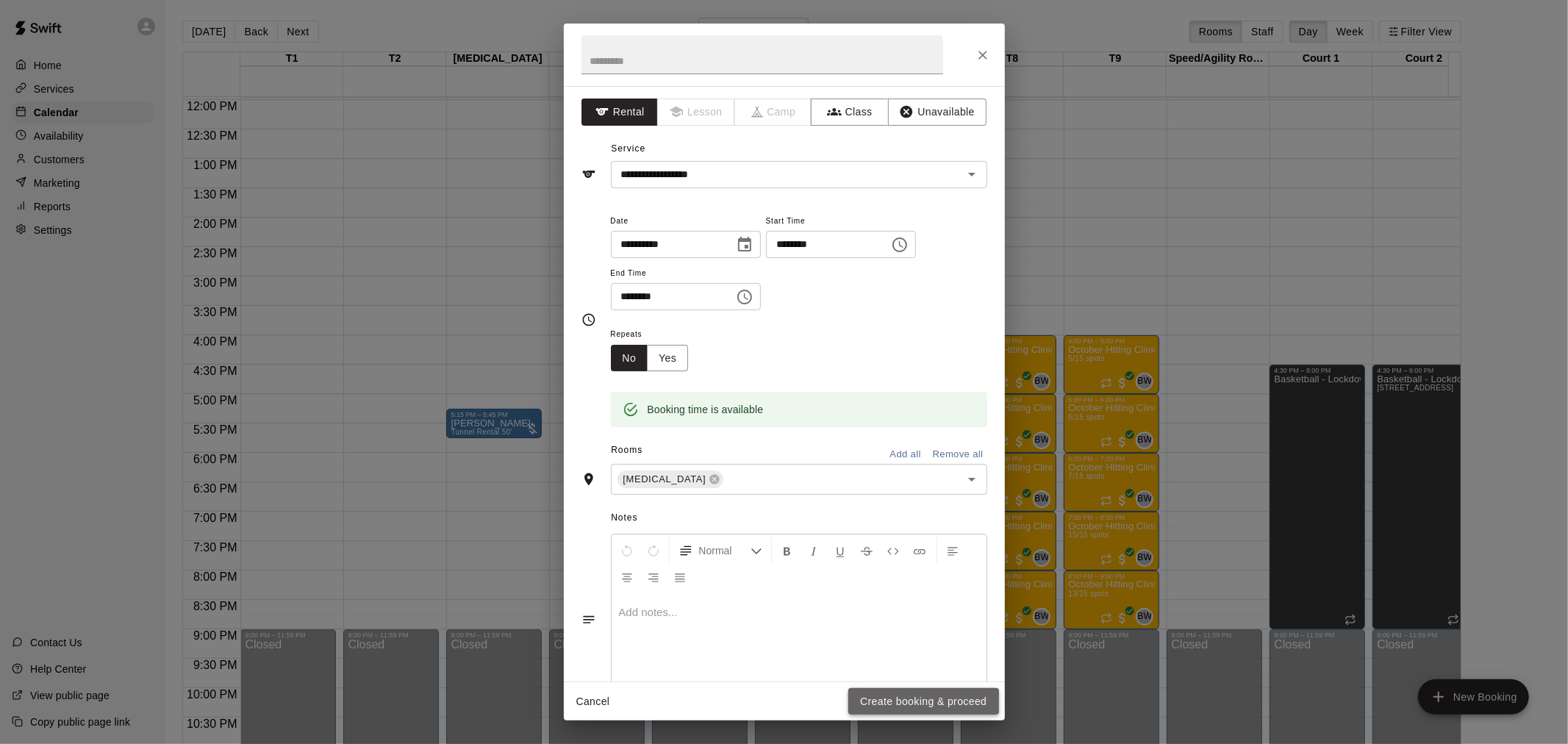
click at [899, 698] on button "Create booking & proceed" at bounding box center [923, 702] width 150 height 27
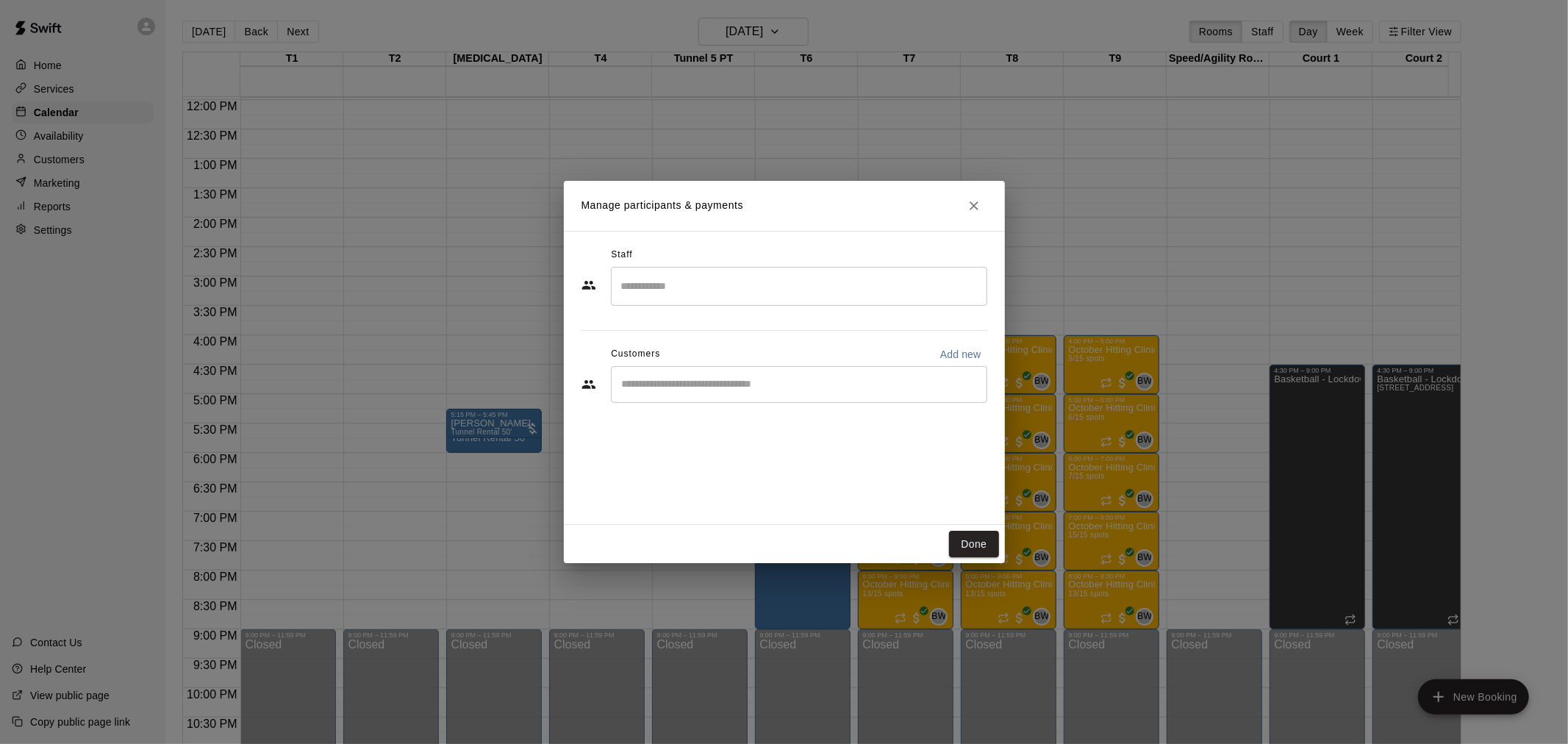
click at [718, 387] on input "Start typing to search customers..." at bounding box center [798, 385] width 363 height 14
type input "*****"
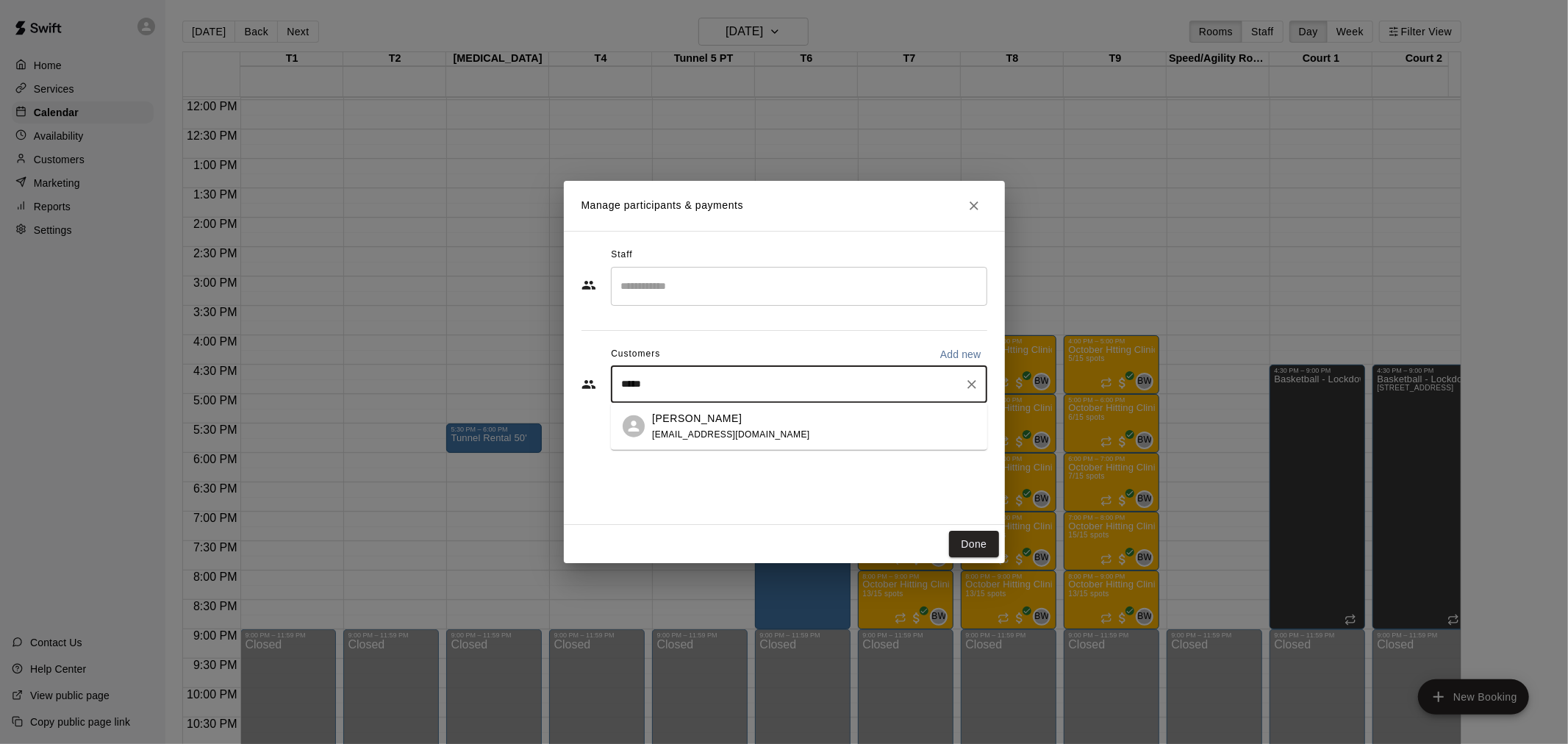
click at [723, 431] on span "jheintz@tpsteamgear.com" at bounding box center [731, 433] width 158 height 10
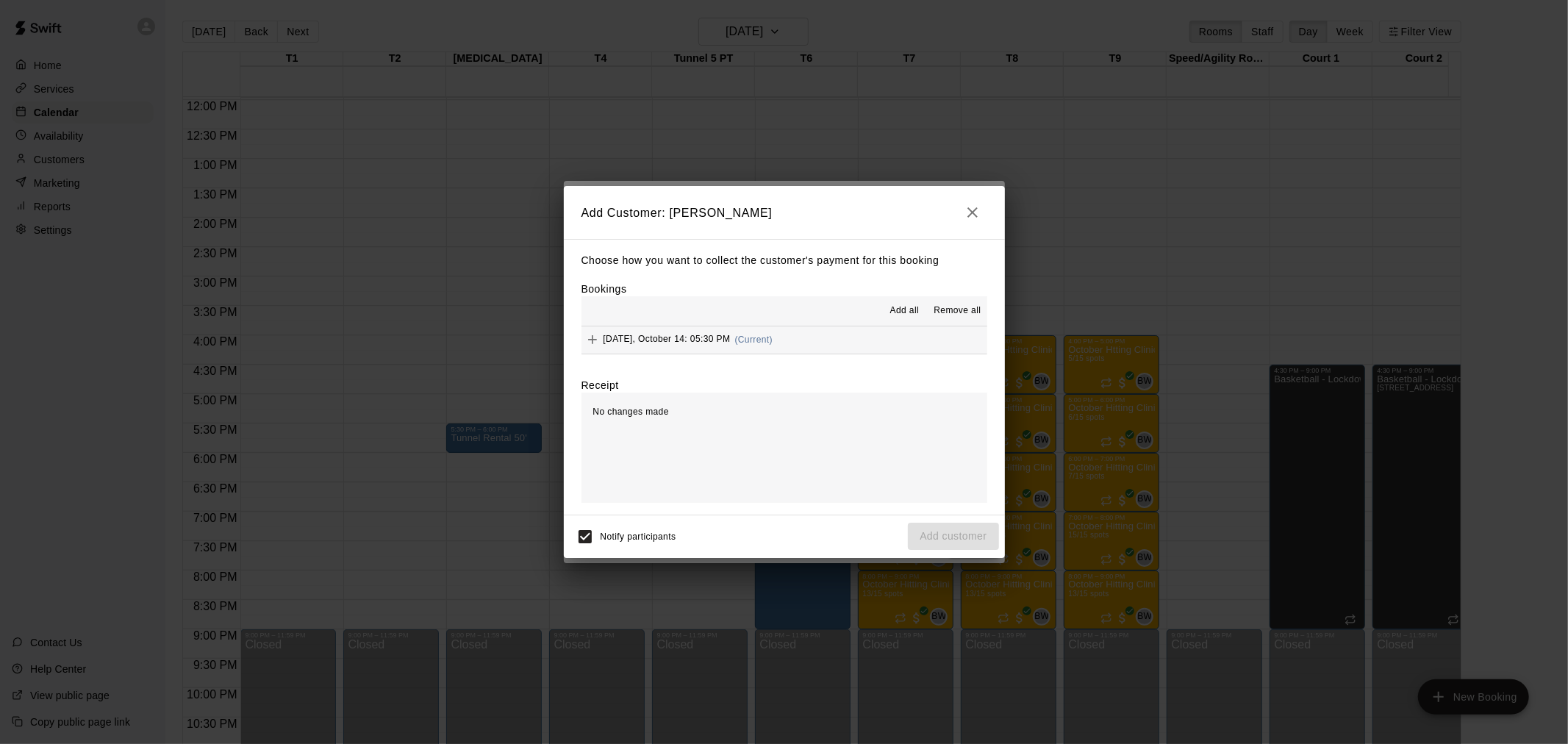
click at [768, 342] on span "(Current)" at bounding box center [754, 339] width 39 height 10
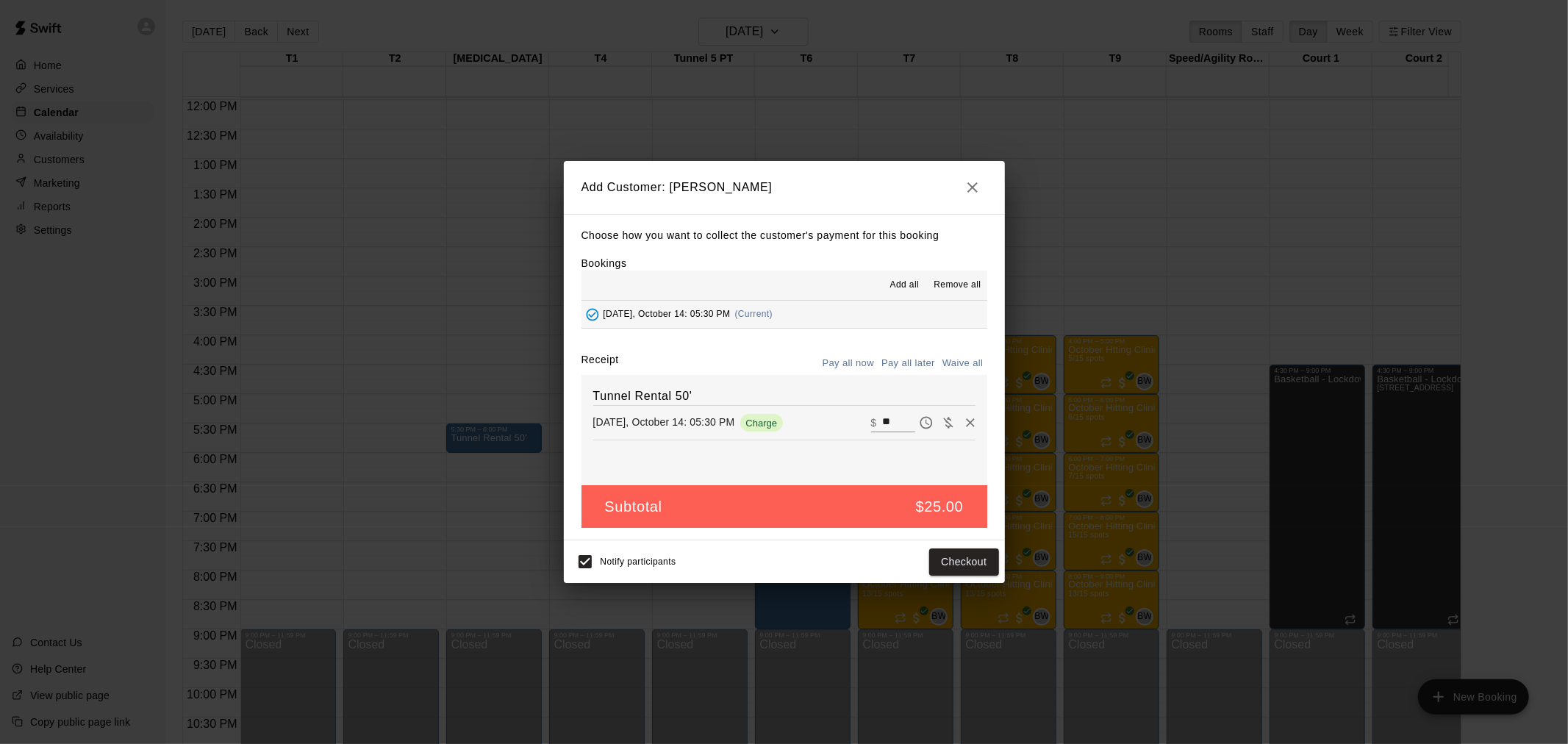
click at [883, 422] on input "**" at bounding box center [899, 422] width 32 height 19
click at [963, 423] on icon "Remove" at bounding box center [970, 423] width 14 height 14
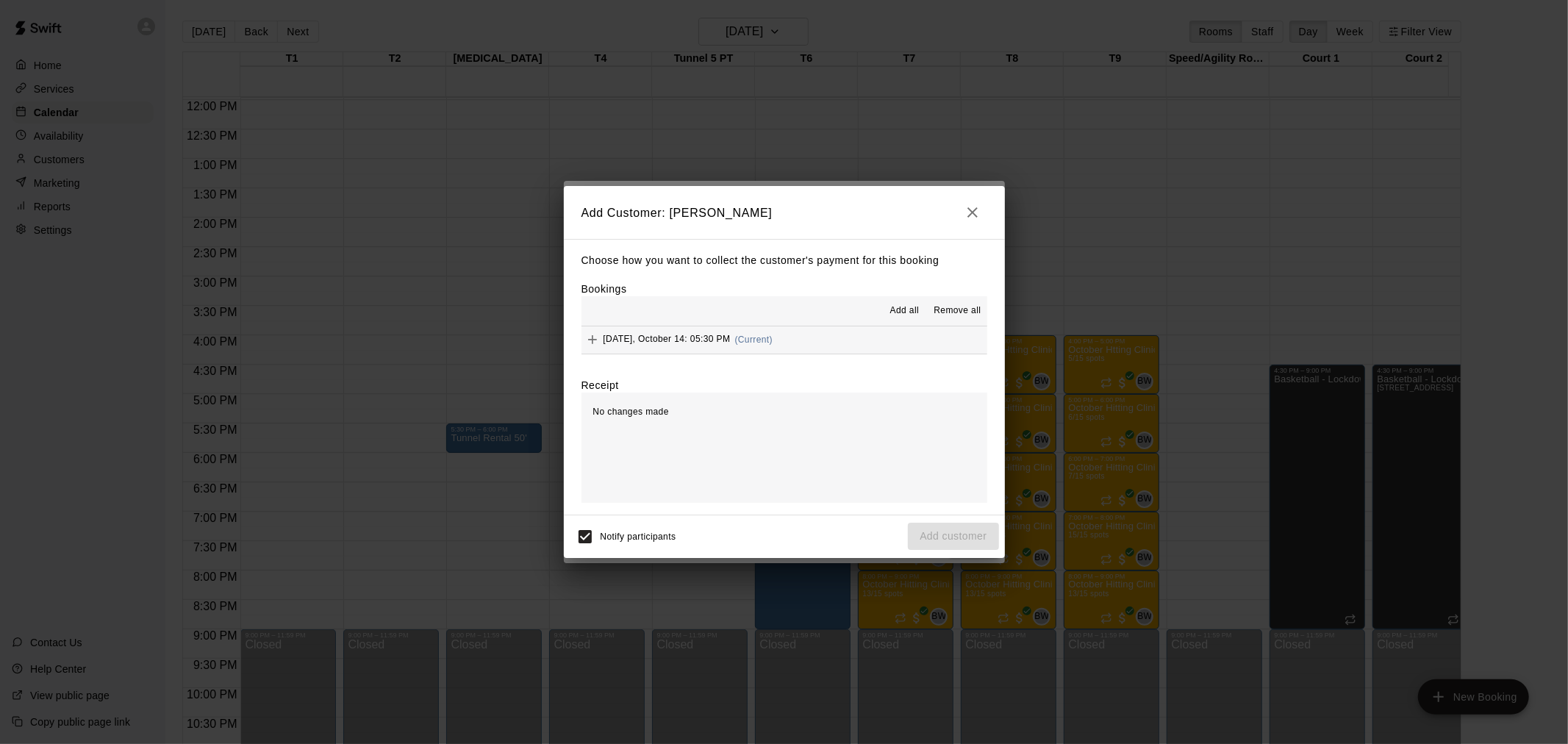
click at [912, 307] on span "Add all" at bounding box center [905, 311] width 30 height 14
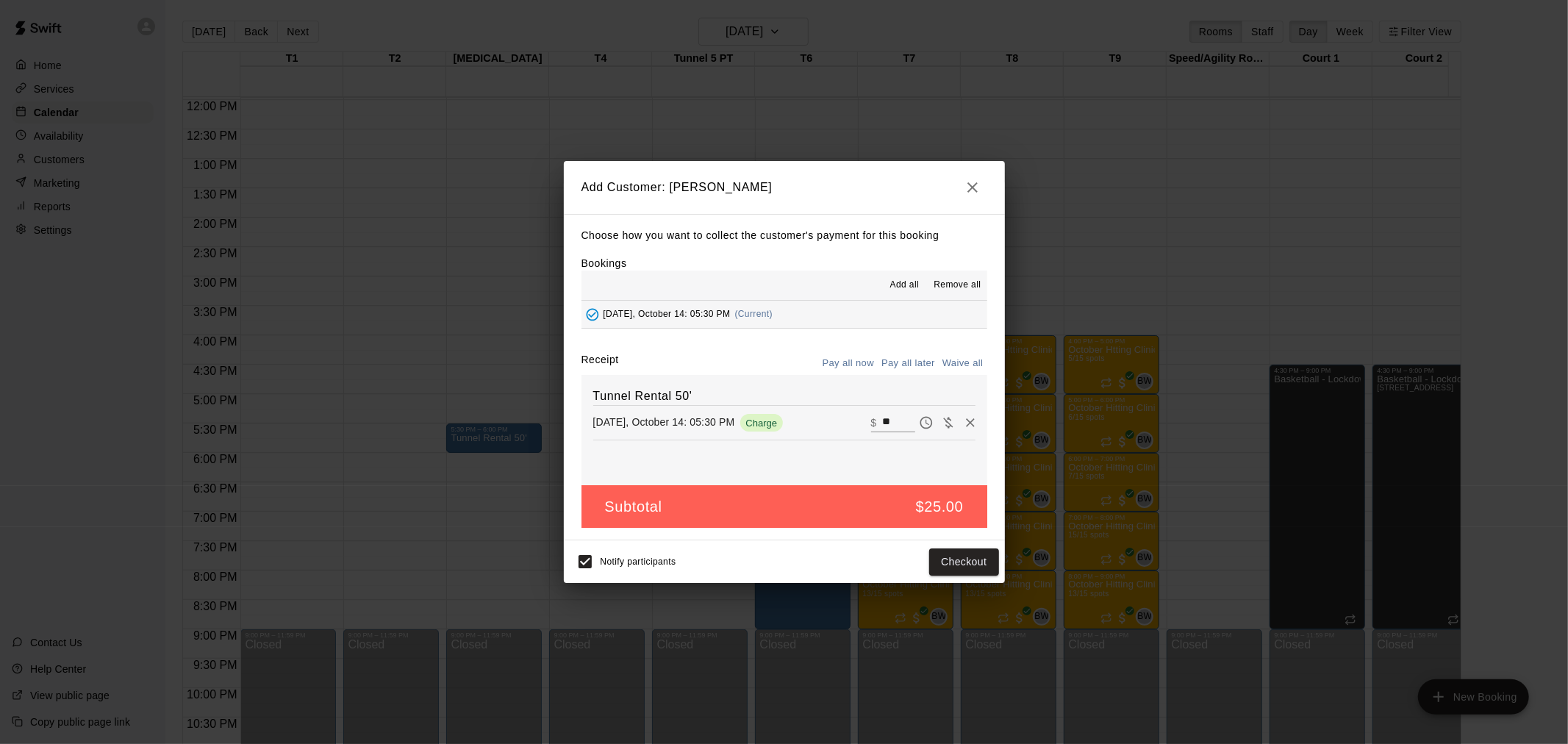
click at [976, 188] on icon "button" at bounding box center [973, 187] width 18 height 18
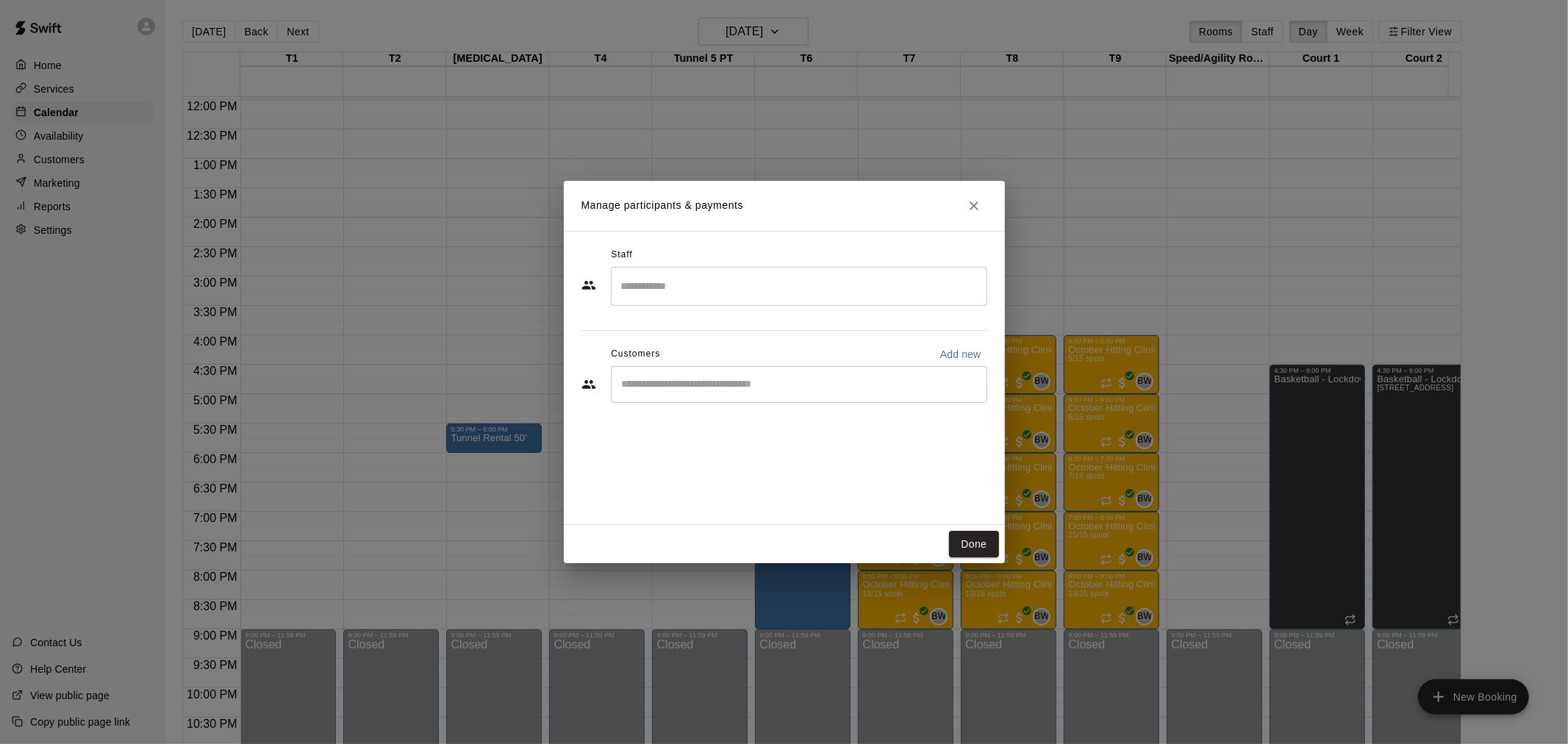
click at [778, 392] on div "​" at bounding box center [799, 385] width 376 height 37
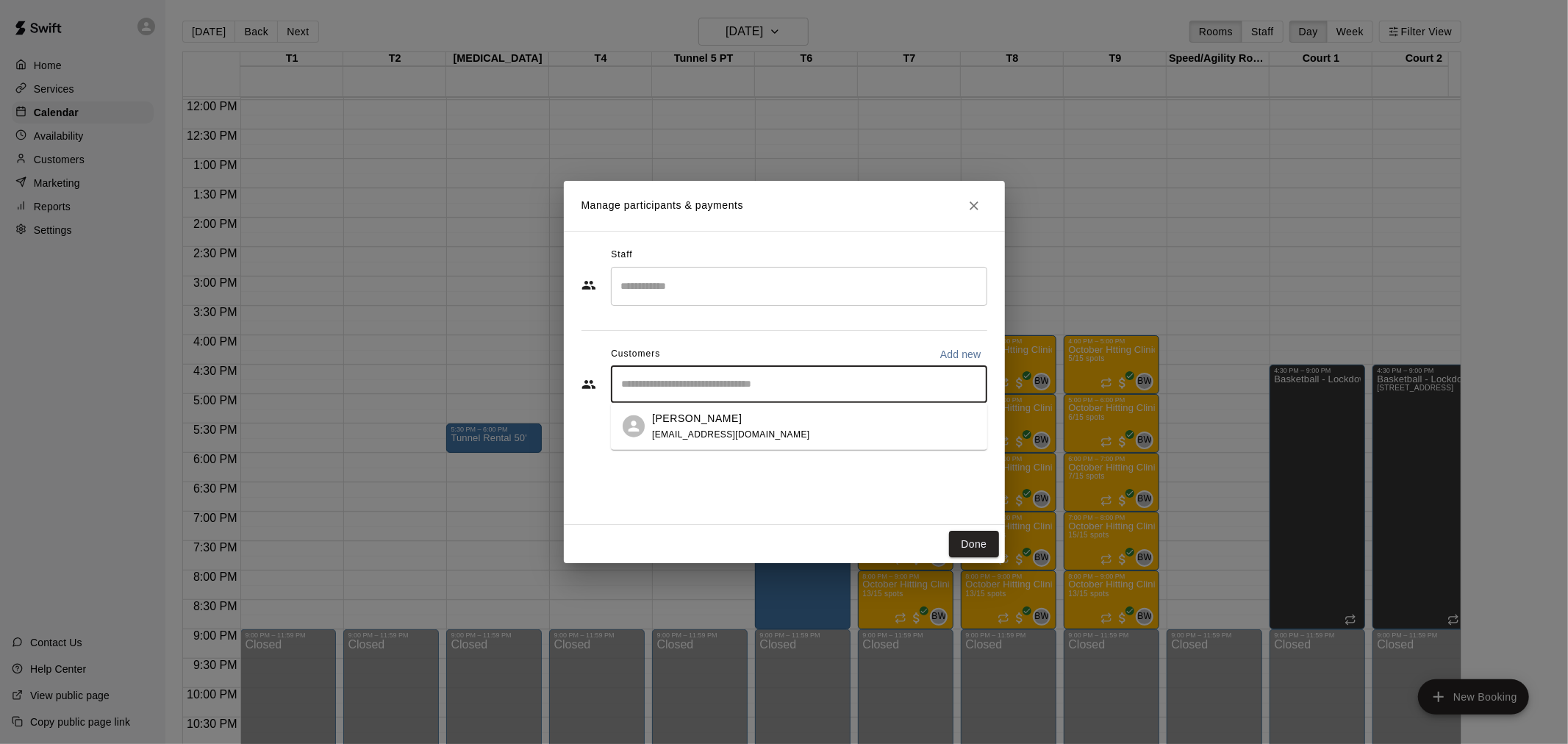
click at [768, 428] on div "Jimmy Heintz jheintz@tpsteamgear.com" at bounding box center [814, 426] width 323 height 31
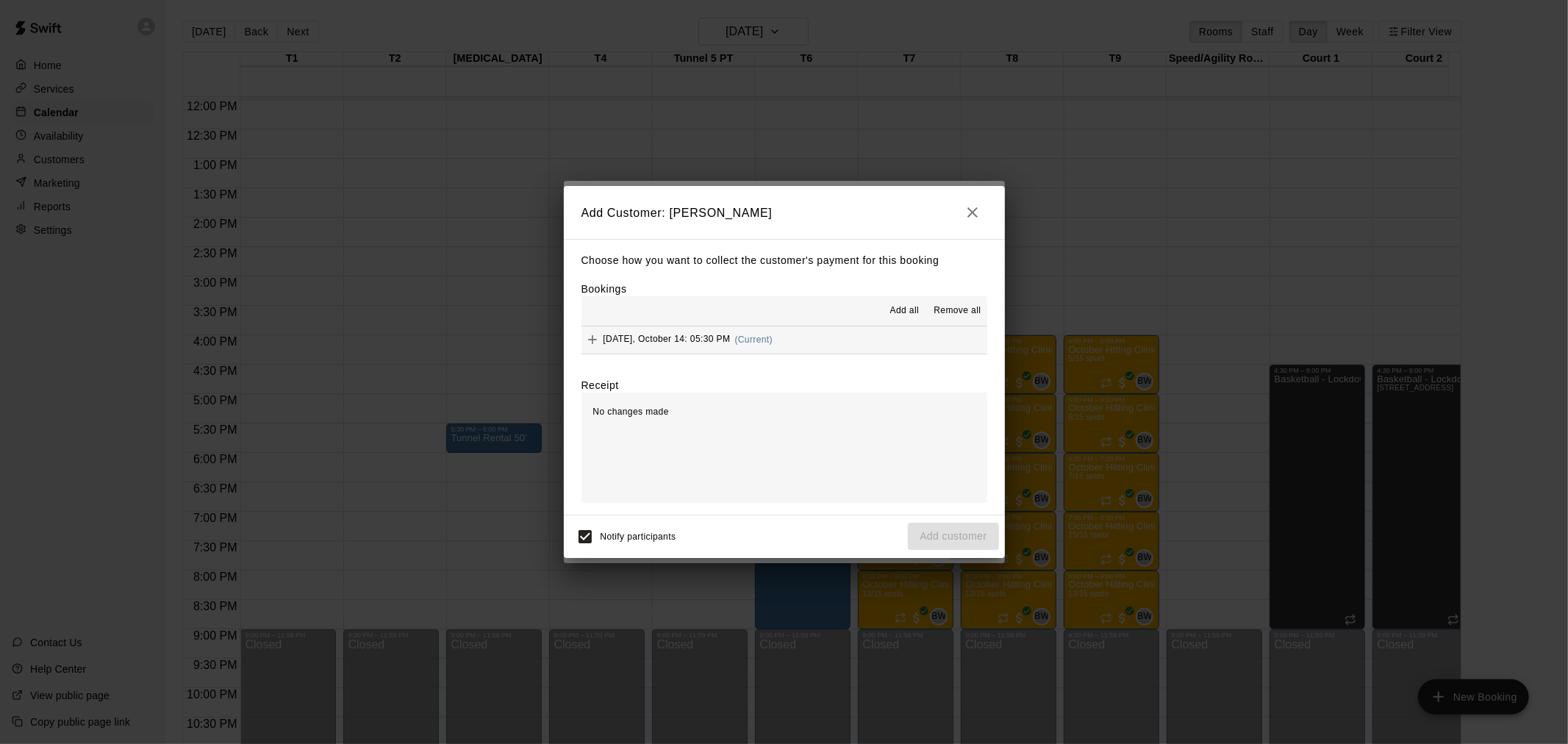
click at [936, 541] on div "Notify participants Add customer" at bounding box center [784, 537] width 429 height 30
click at [964, 535] on div "Notify participants Add customer" at bounding box center [784, 537] width 429 height 30
click at [914, 311] on span "Add all" at bounding box center [905, 311] width 30 height 14
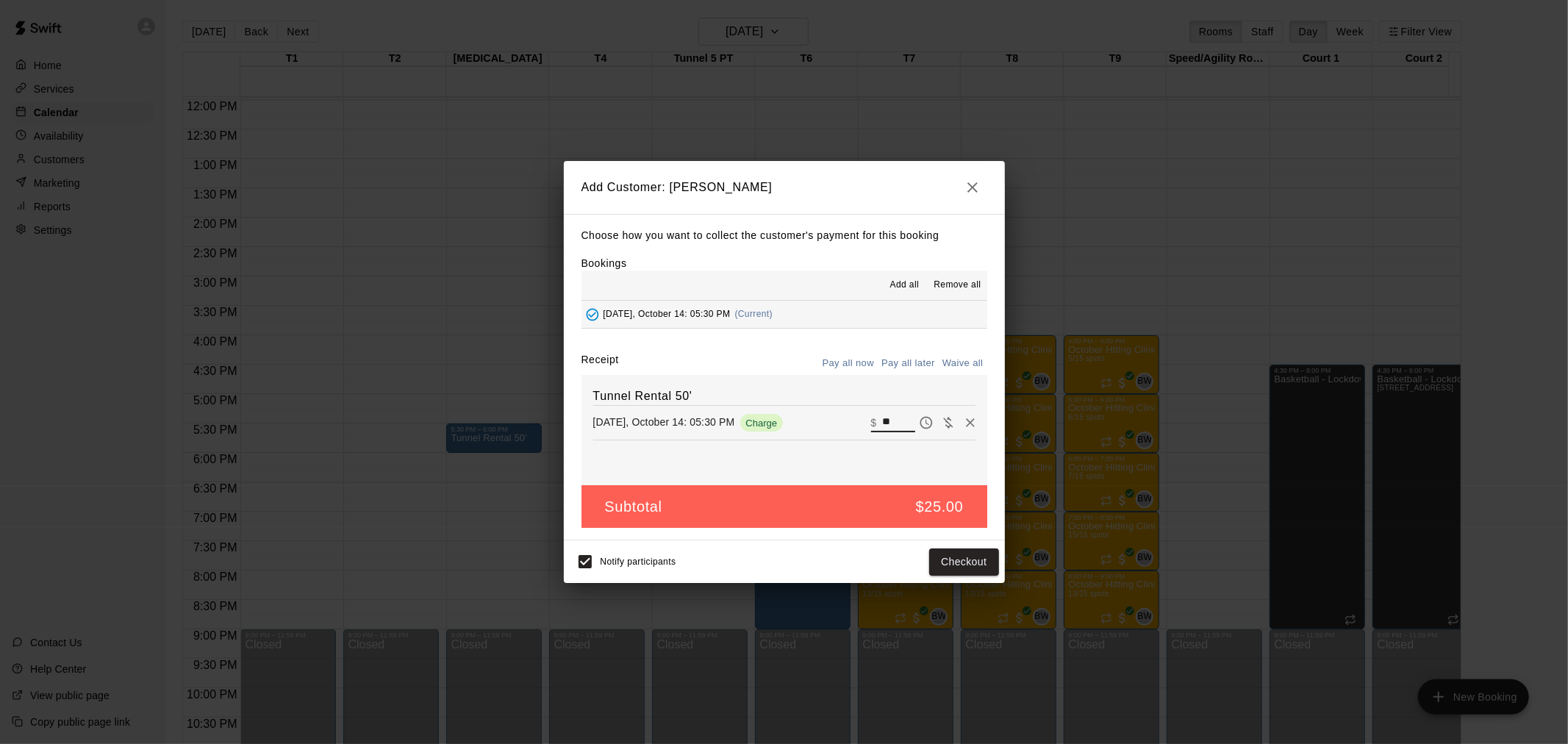
drag, startPoint x: 891, startPoint y: 420, endPoint x: 861, endPoint y: 420, distance: 30.0
click at [871, 420] on div "​ $ **" at bounding box center [892, 422] width 44 height 19
type input "****"
click at [980, 563] on button "Checkout" at bounding box center [963, 562] width 69 height 27
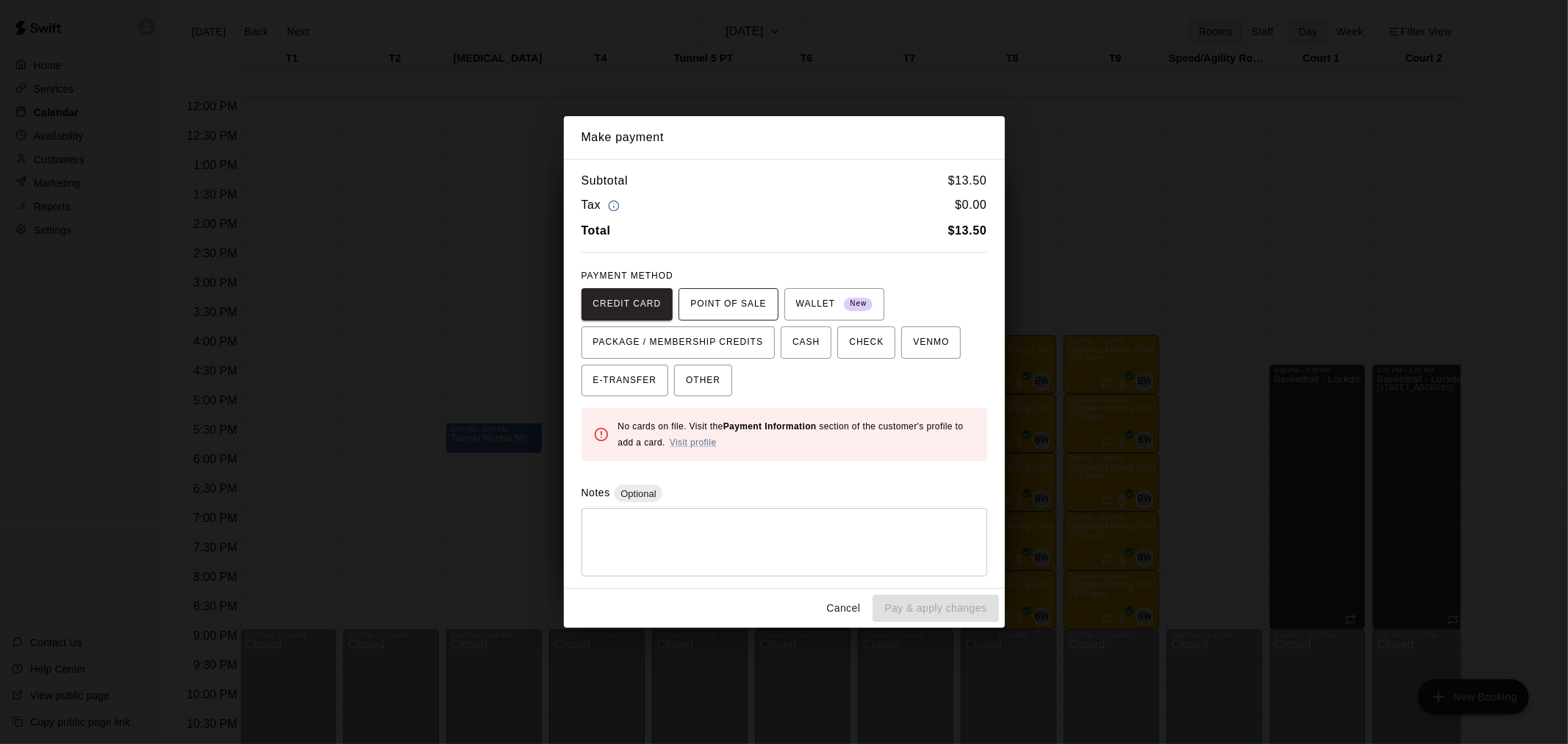
click at [709, 298] on span "POINT OF SALE" at bounding box center [728, 305] width 76 height 23
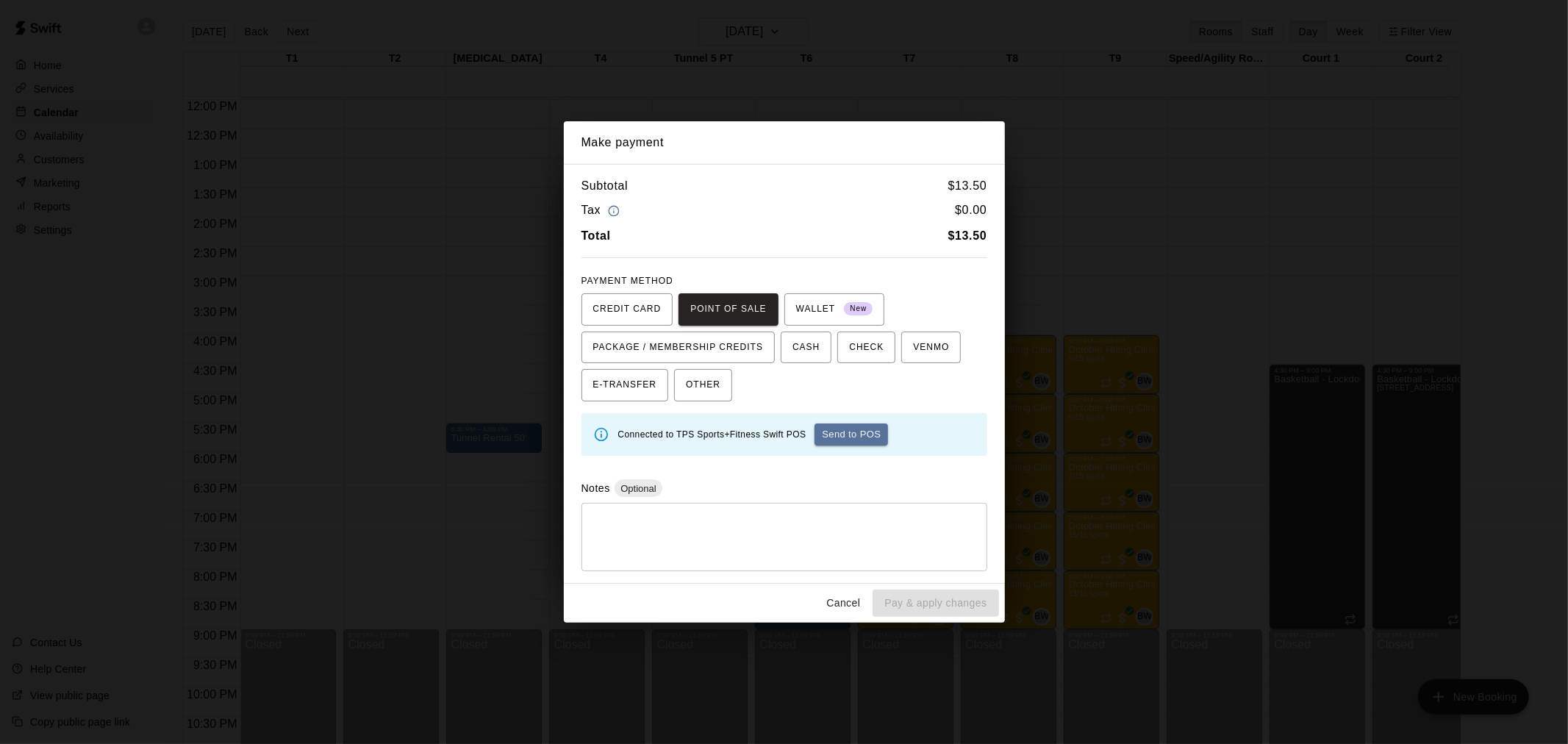
click at [836, 436] on button "Send to POS" at bounding box center [851, 435] width 73 height 22
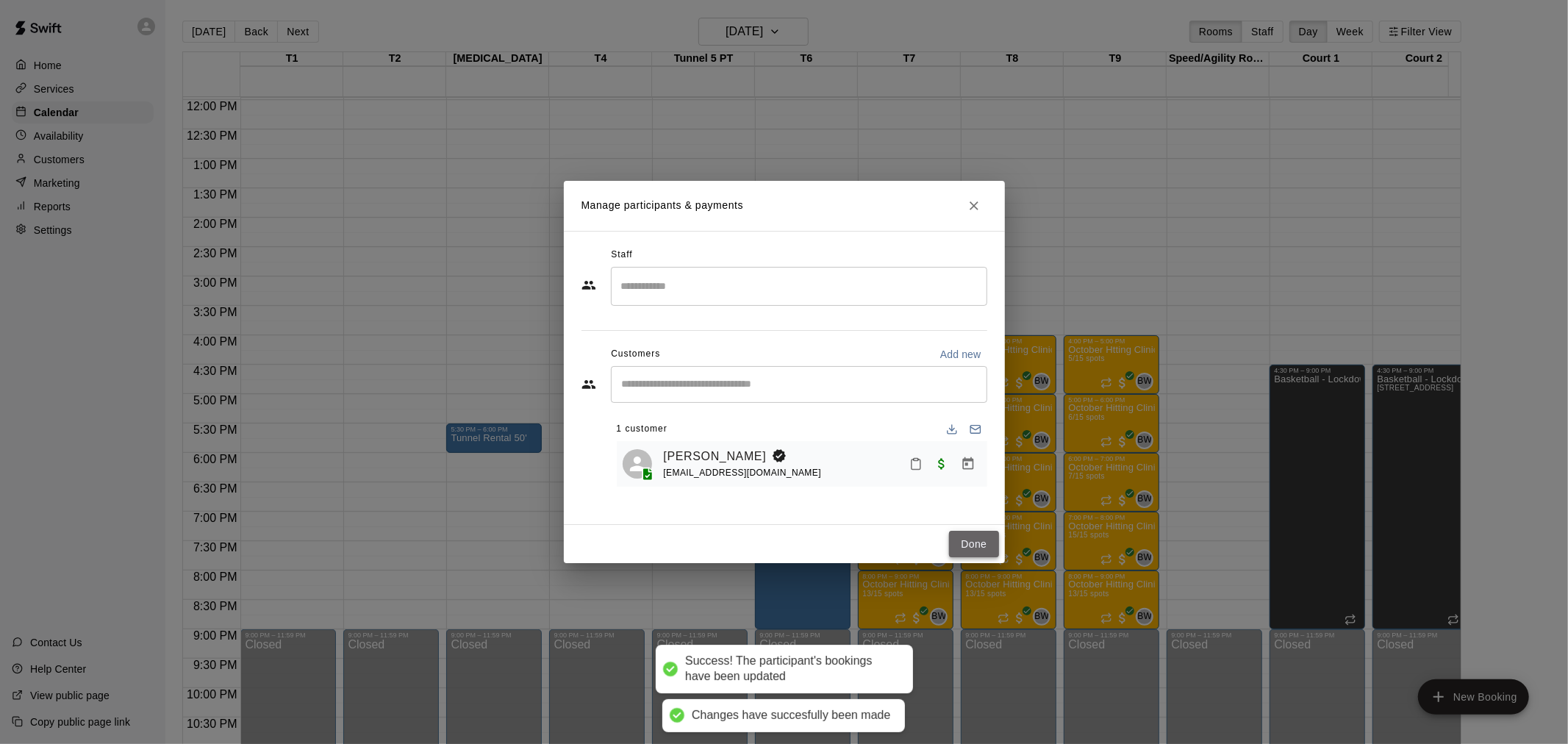
click at [969, 553] on button "Done" at bounding box center [973, 544] width 49 height 27
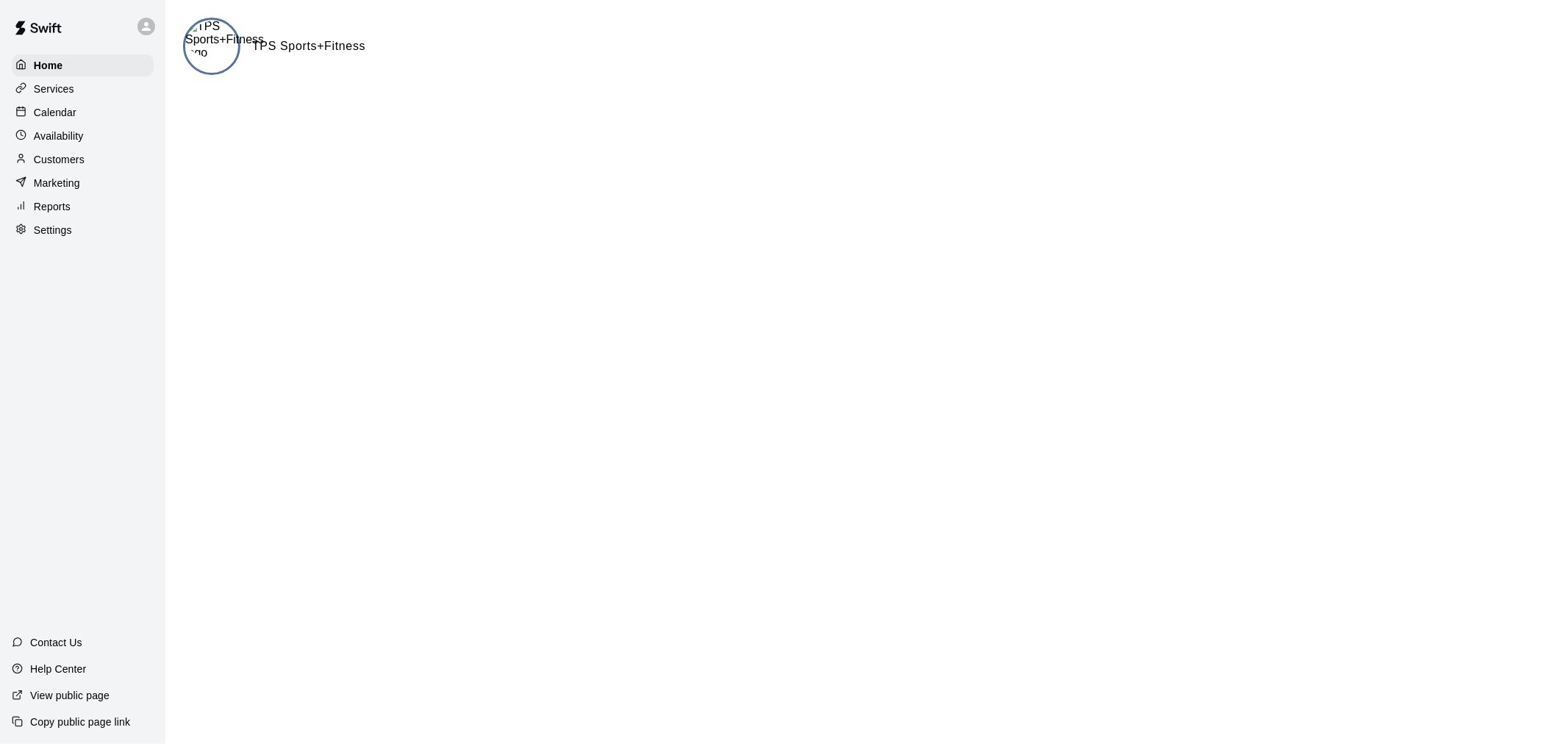
click at [214, 45] on img at bounding box center [225, 39] width 79 height 39
click at [63, 113] on p "Calendar" at bounding box center [56, 112] width 43 height 14
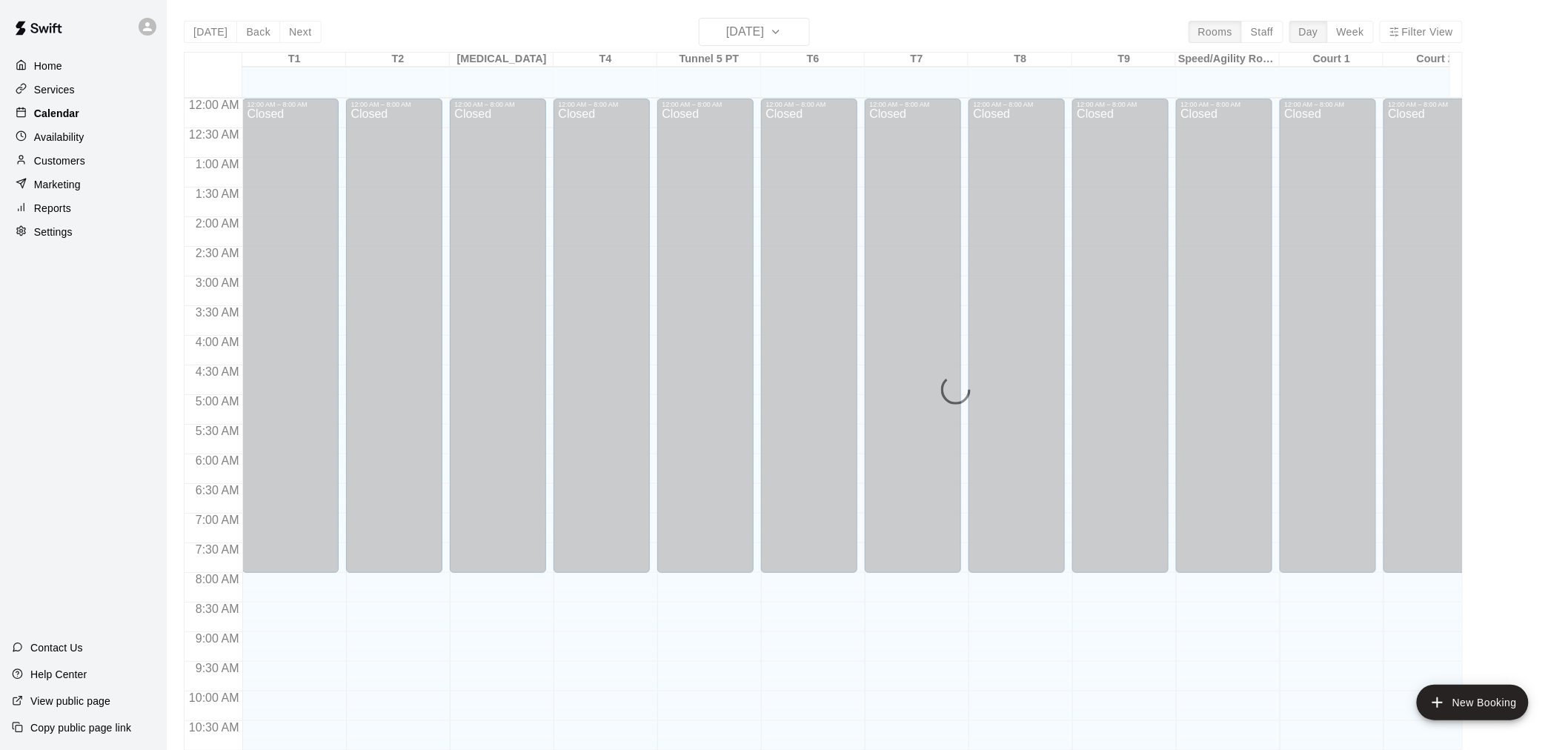
scroll to position [709, 0]
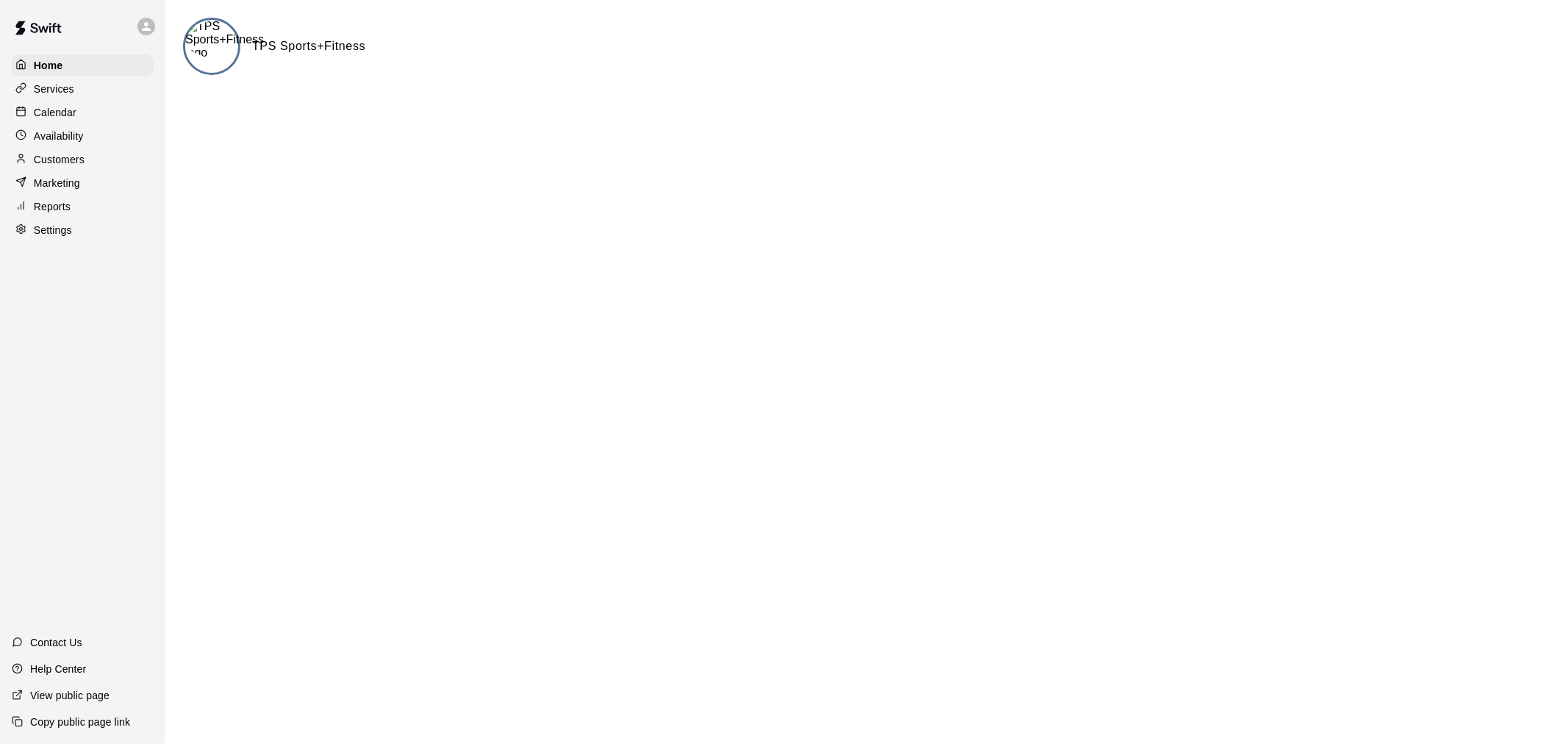
click at [74, 120] on p "Calendar" at bounding box center [56, 112] width 43 height 14
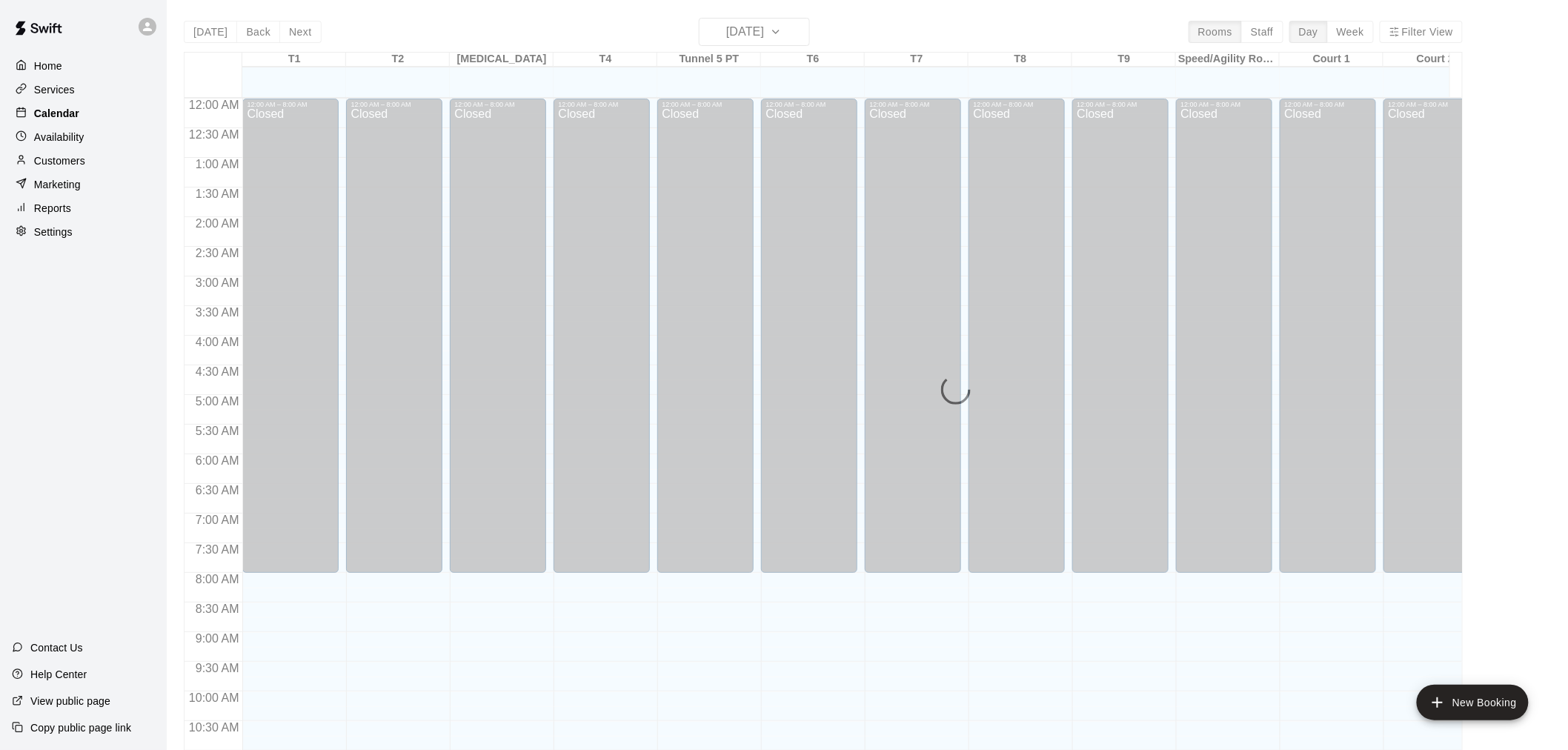
scroll to position [709, 0]
